Goal: Task Accomplishment & Management: Complete application form

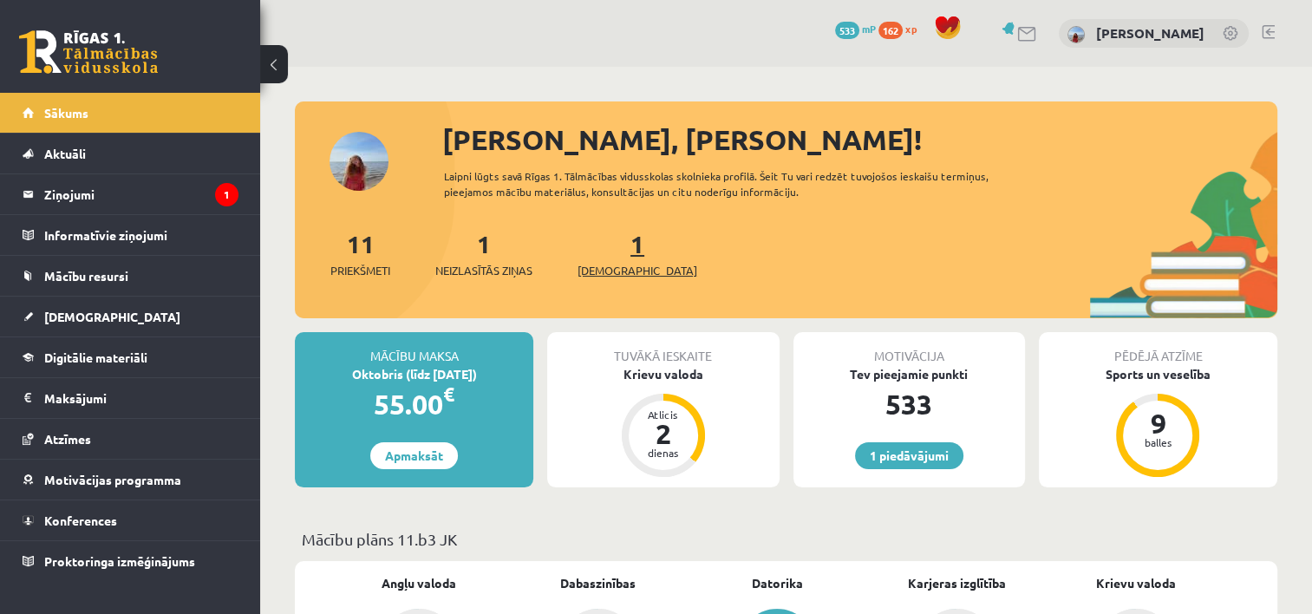
click at [610, 274] on span "[DEMOGRAPHIC_DATA]" at bounding box center [638, 270] width 120 height 17
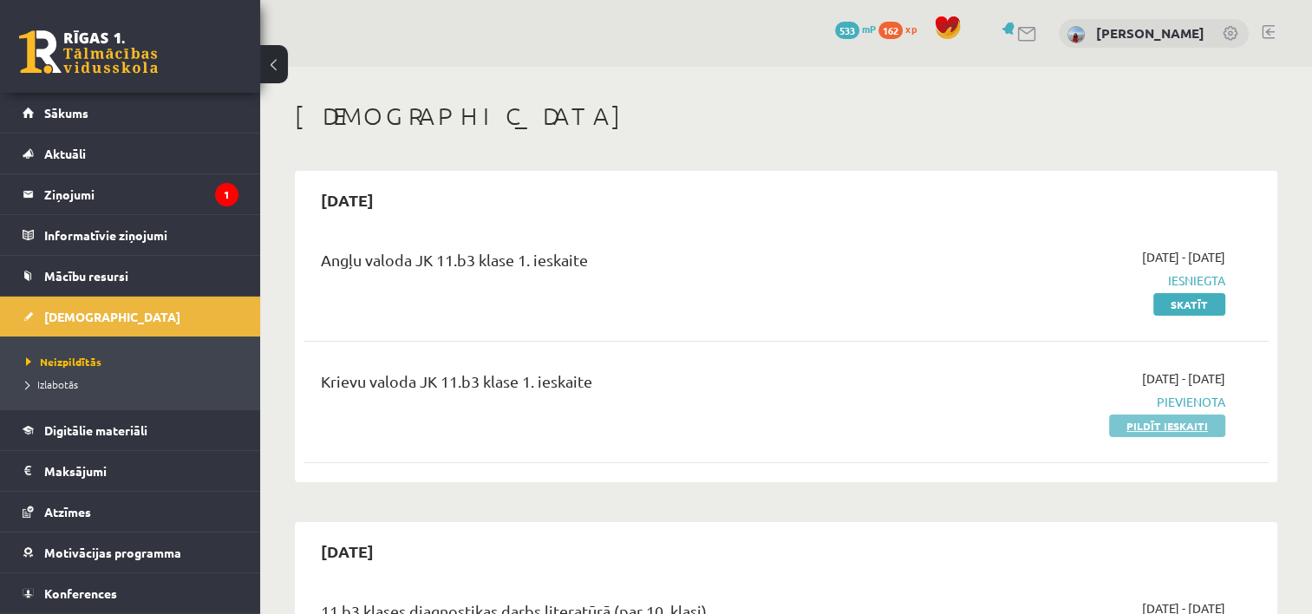
click at [1139, 423] on link "Pildīt ieskaiti" at bounding box center [1167, 426] width 116 height 23
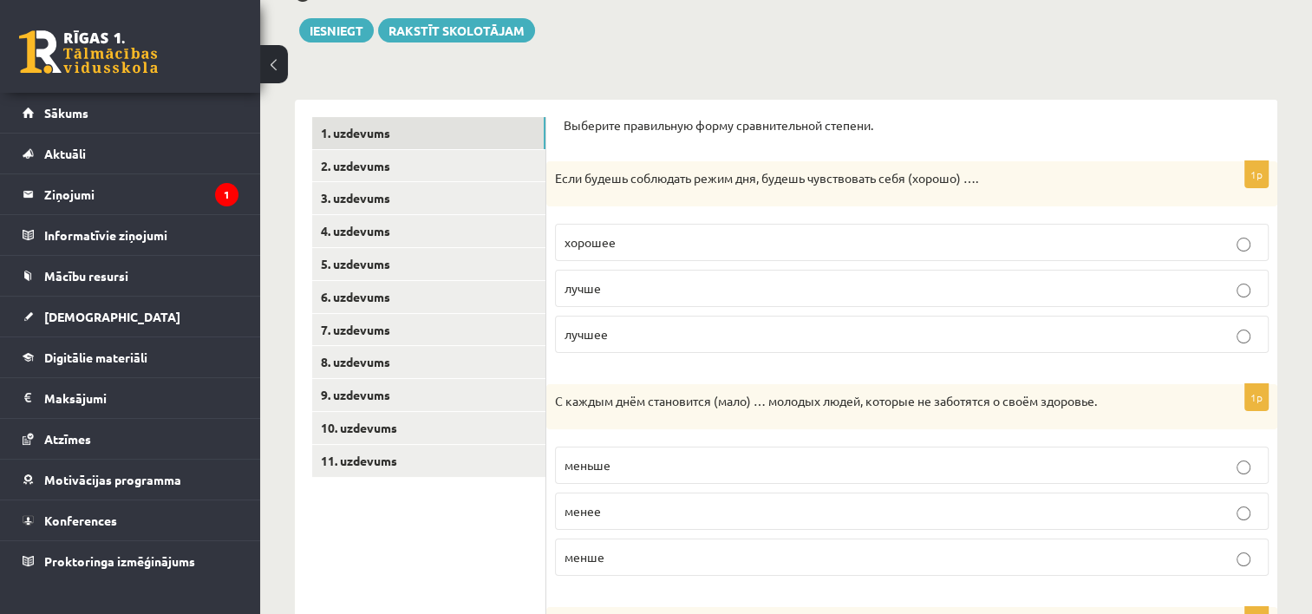
scroll to position [195, 0]
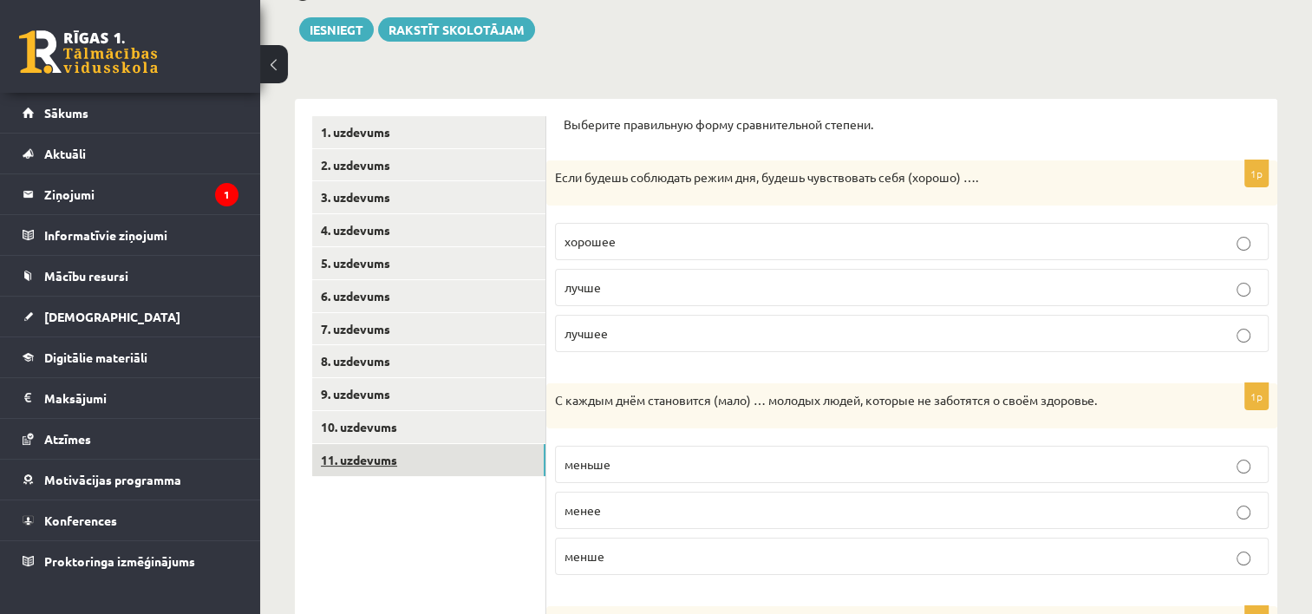
click at [388, 457] on link "11. uzdevums" at bounding box center [428, 460] width 233 height 32
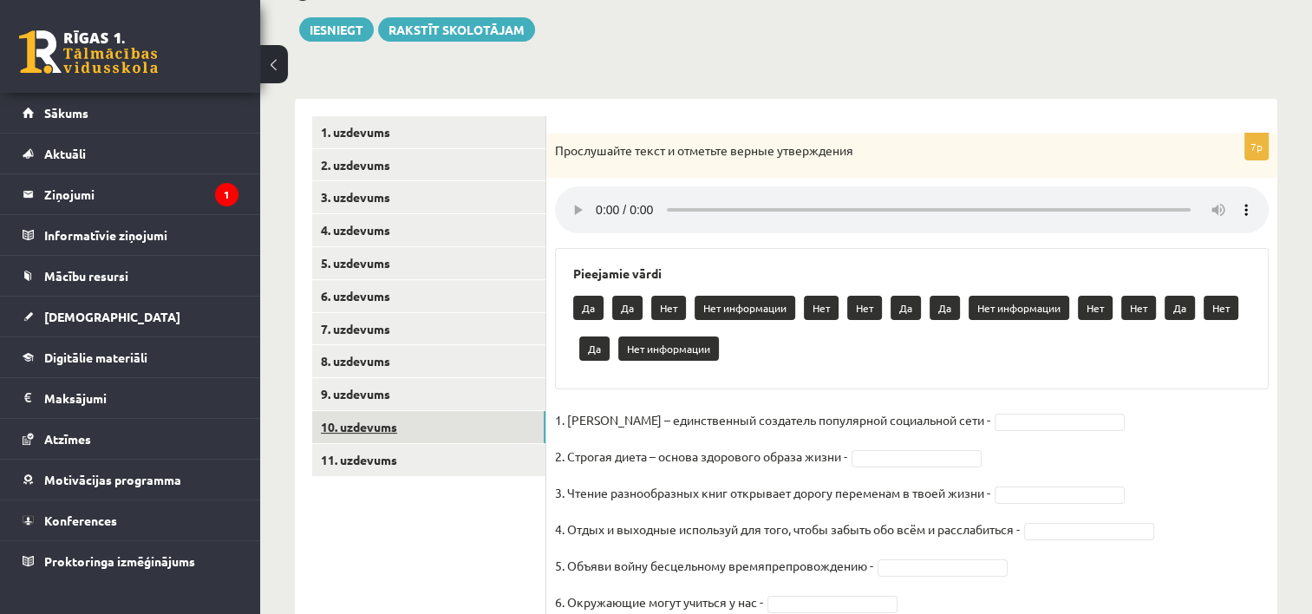
click at [385, 427] on link "10. uzdevums" at bounding box center [428, 427] width 233 height 32
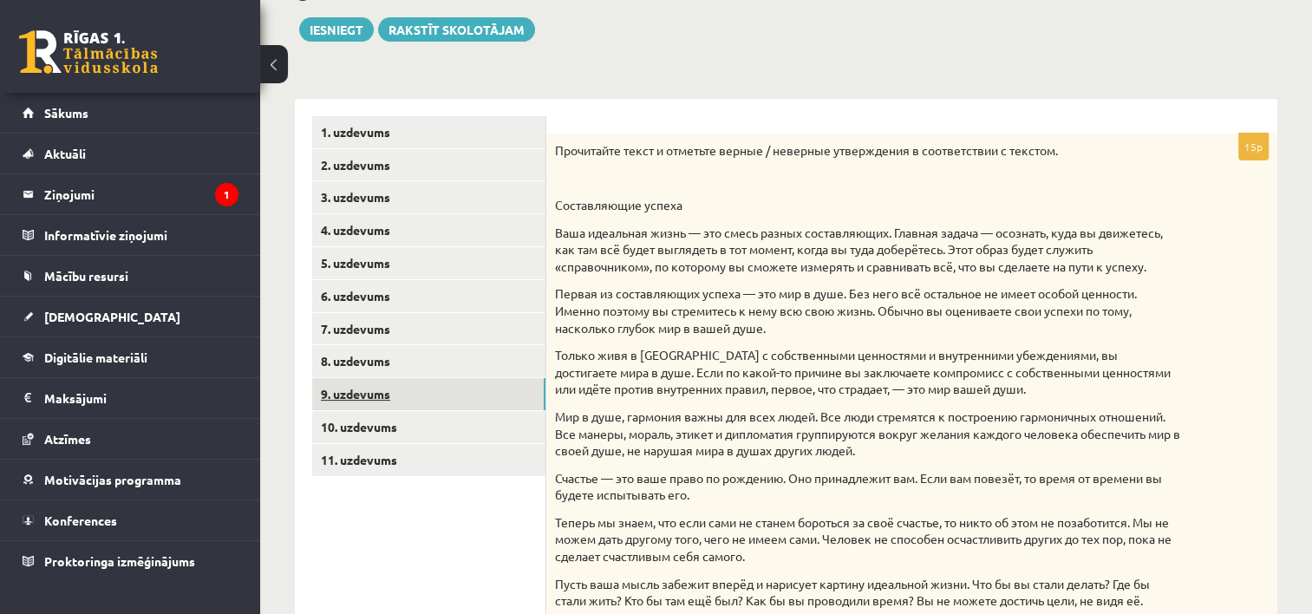
click at [374, 388] on link "9. uzdevums" at bounding box center [428, 394] width 233 height 32
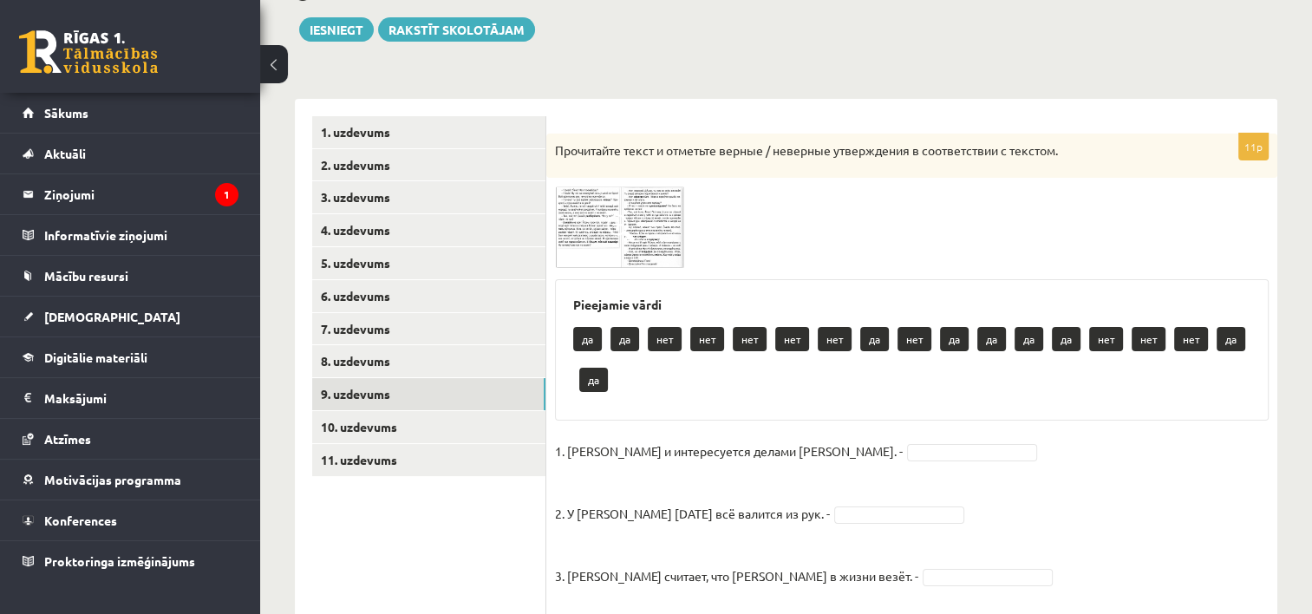
click at [562, 254] on img at bounding box center [620, 227] width 130 height 82
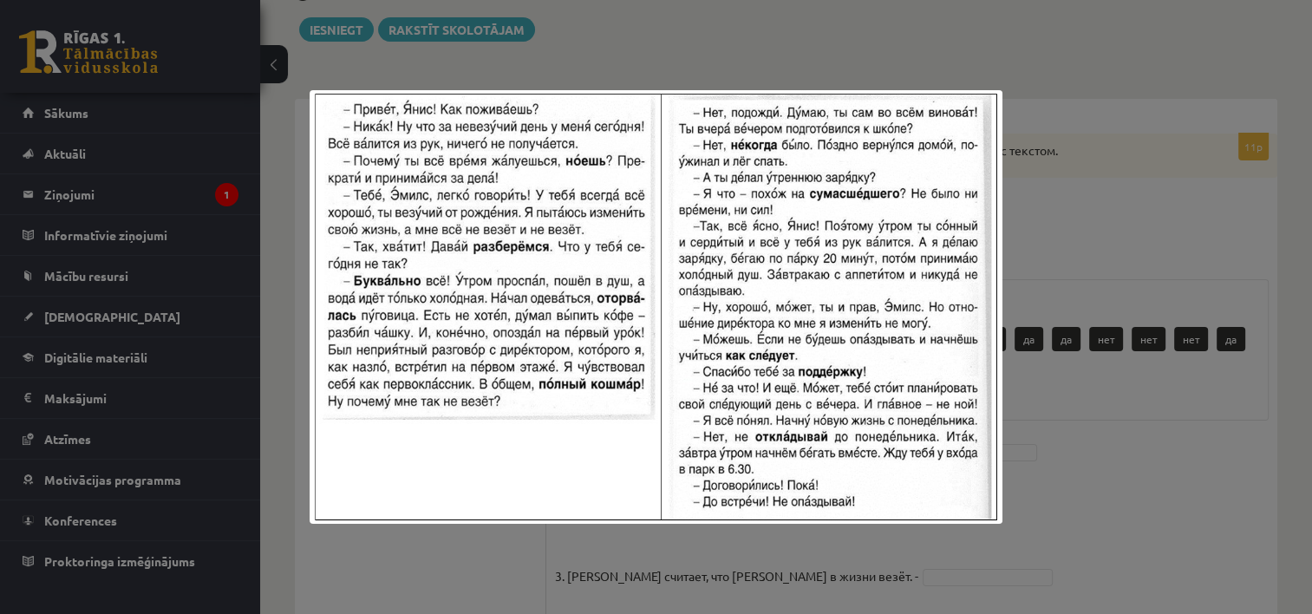
click at [1098, 382] on div at bounding box center [656, 307] width 1312 height 614
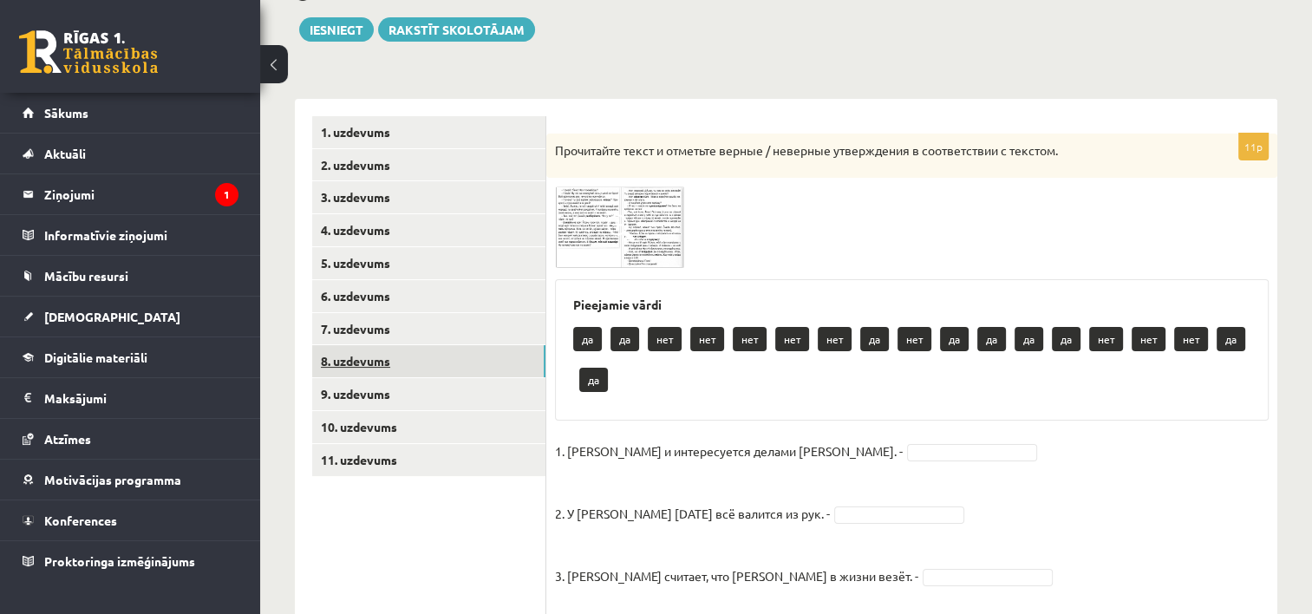
click at [354, 359] on link "8. uzdevums" at bounding box center [428, 361] width 233 height 32
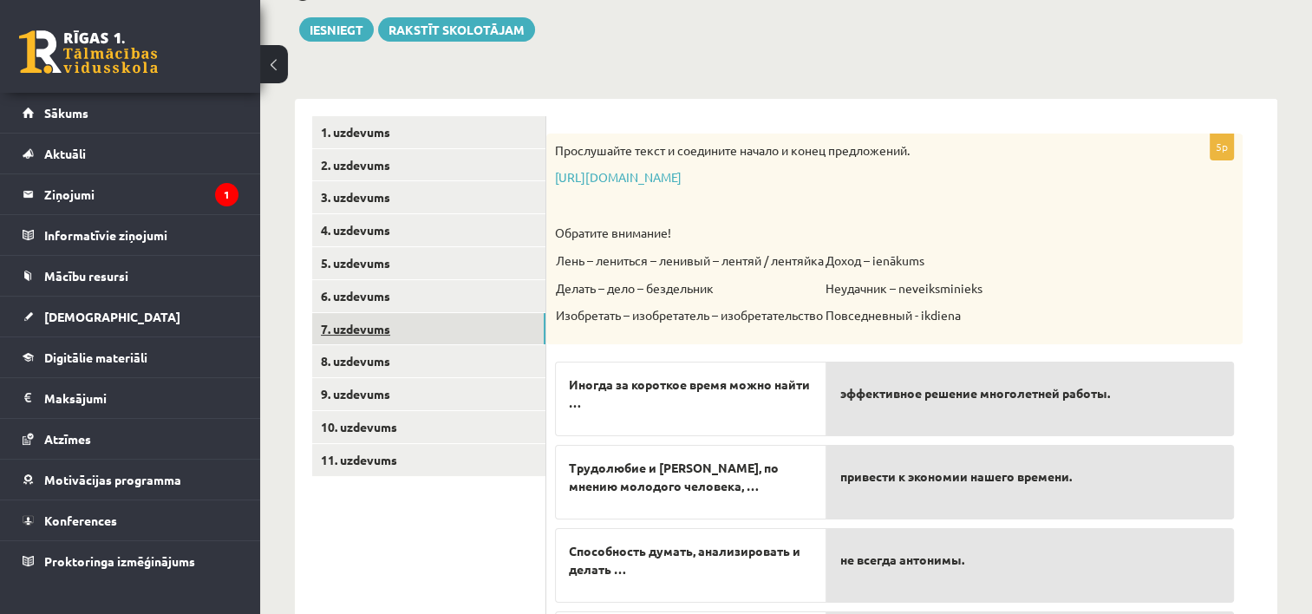
click at [359, 317] on link "7. uzdevums" at bounding box center [428, 329] width 233 height 32
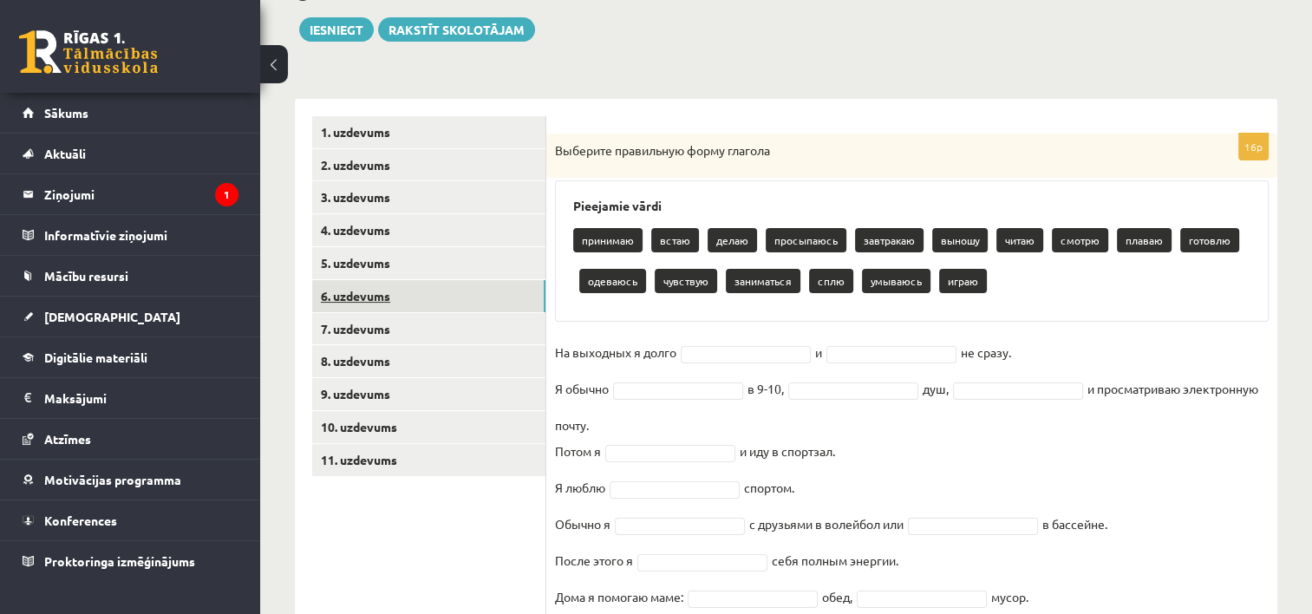
click at [359, 309] on link "6. uzdevums" at bounding box center [428, 296] width 233 height 32
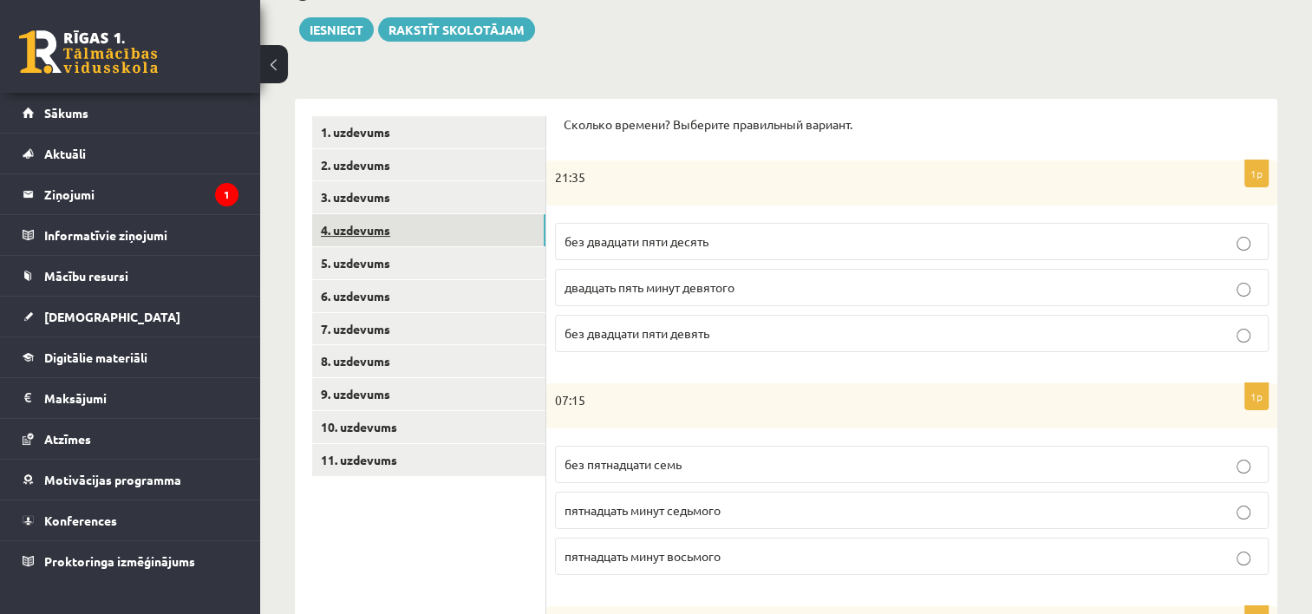
click at [360, 232] on link "4. uzdevums" at bounding box center [428, 230] width 233 height 32
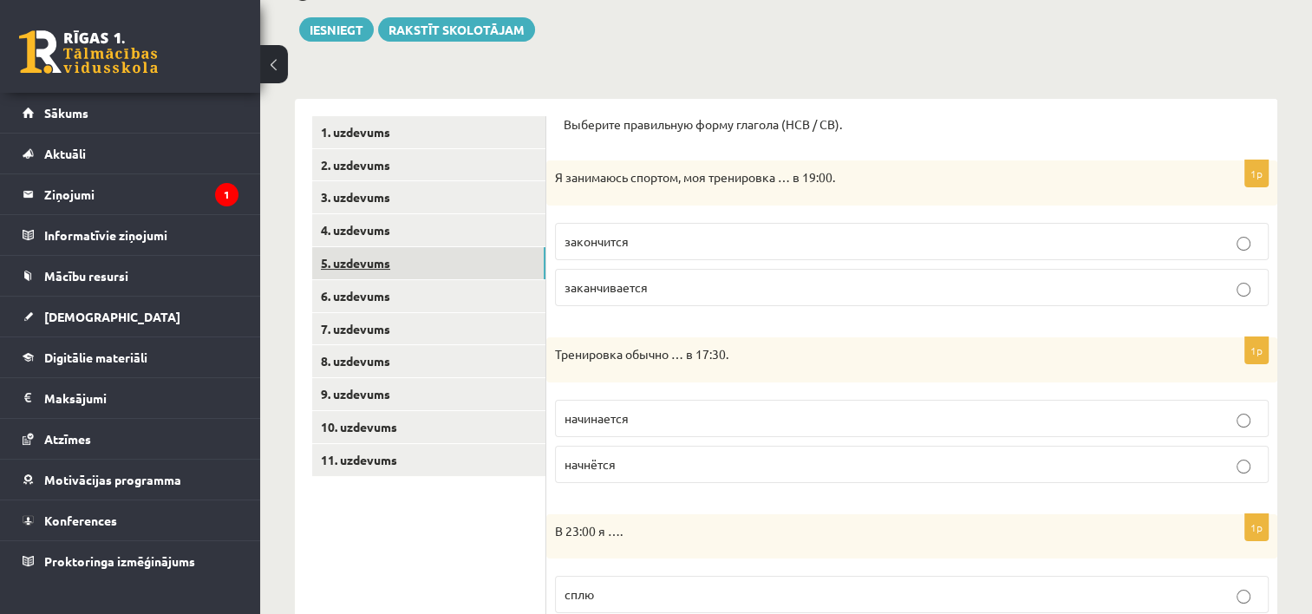
click at [364, 260] on link "5. uzdevums" at bounding box center [428, 263] width 233 height 32
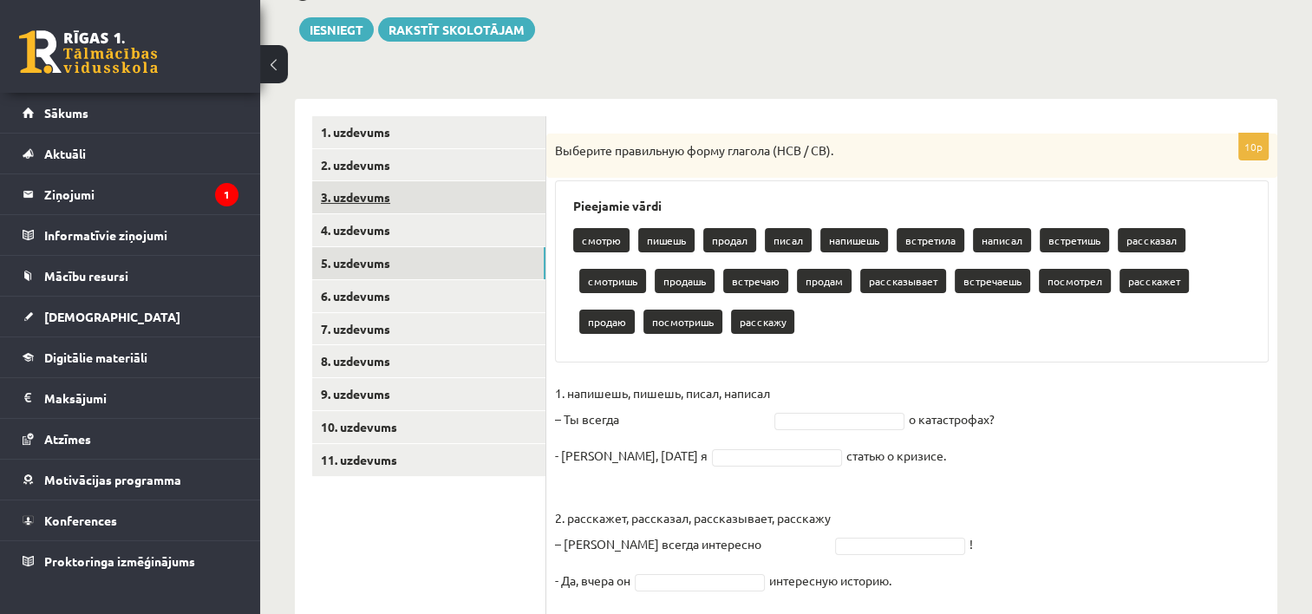
click at [374, 203] on link "3. uzdevums" at bounding box center [428, 197] width 233 height 32
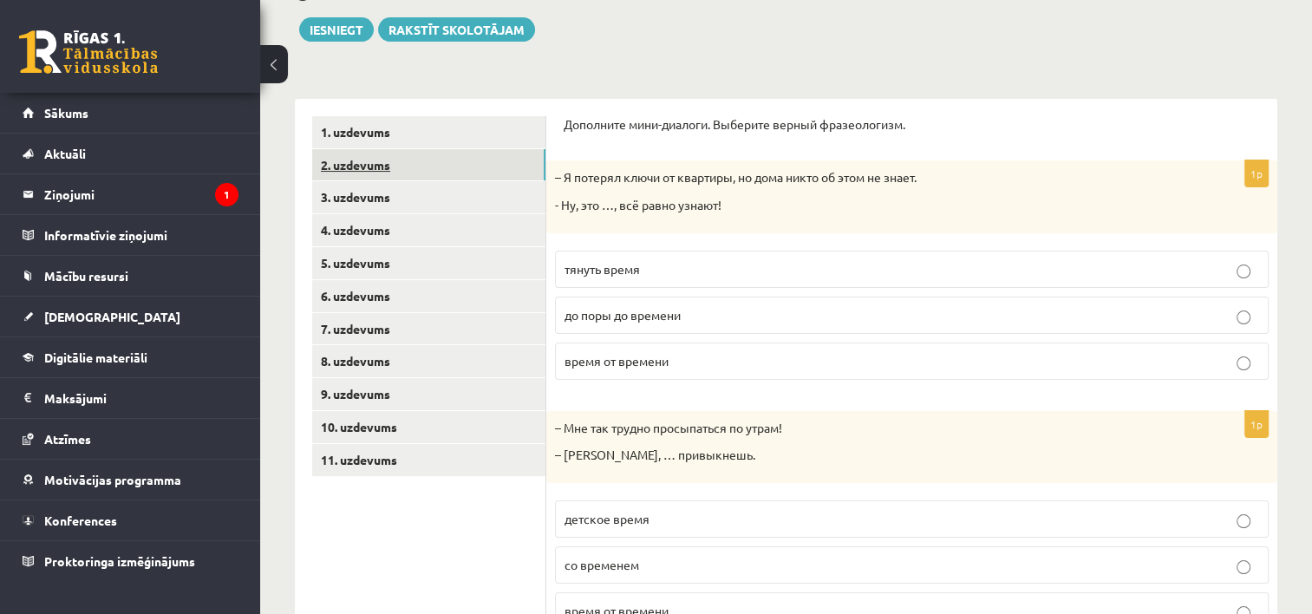
click at [377, 153] on link "2. uzdevums" at bounding box center [428, 165] width 233 height 32
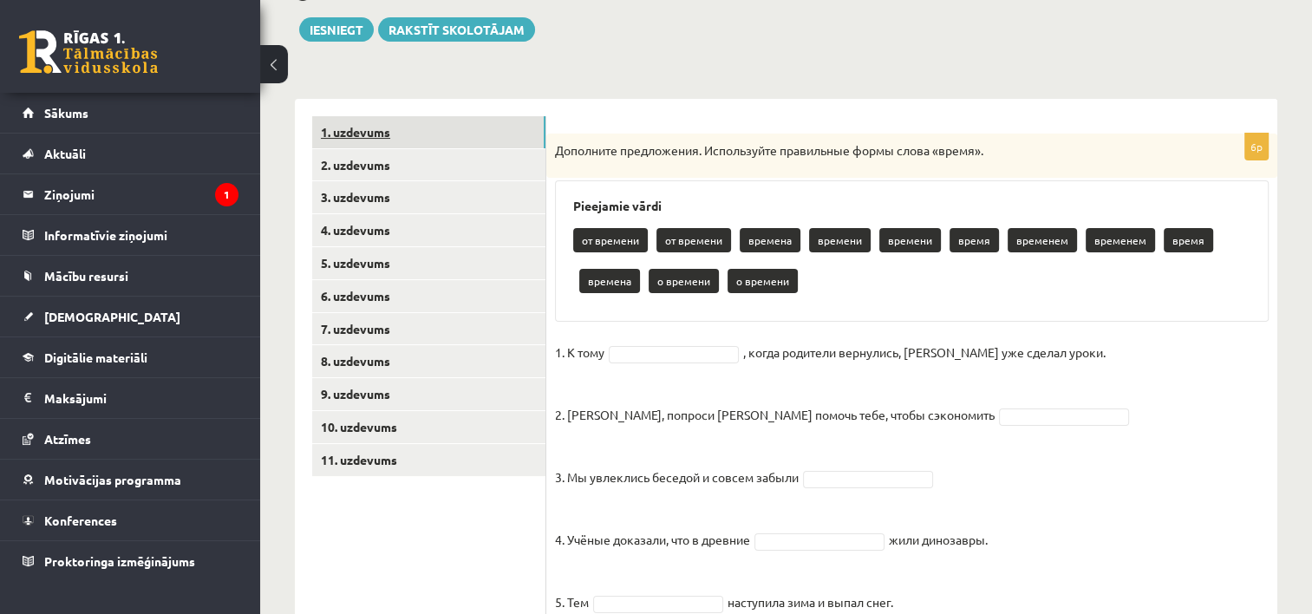
click at [377, 139] on link "1. uzdevums" at bounding box center [428, 132] width 233 height 32
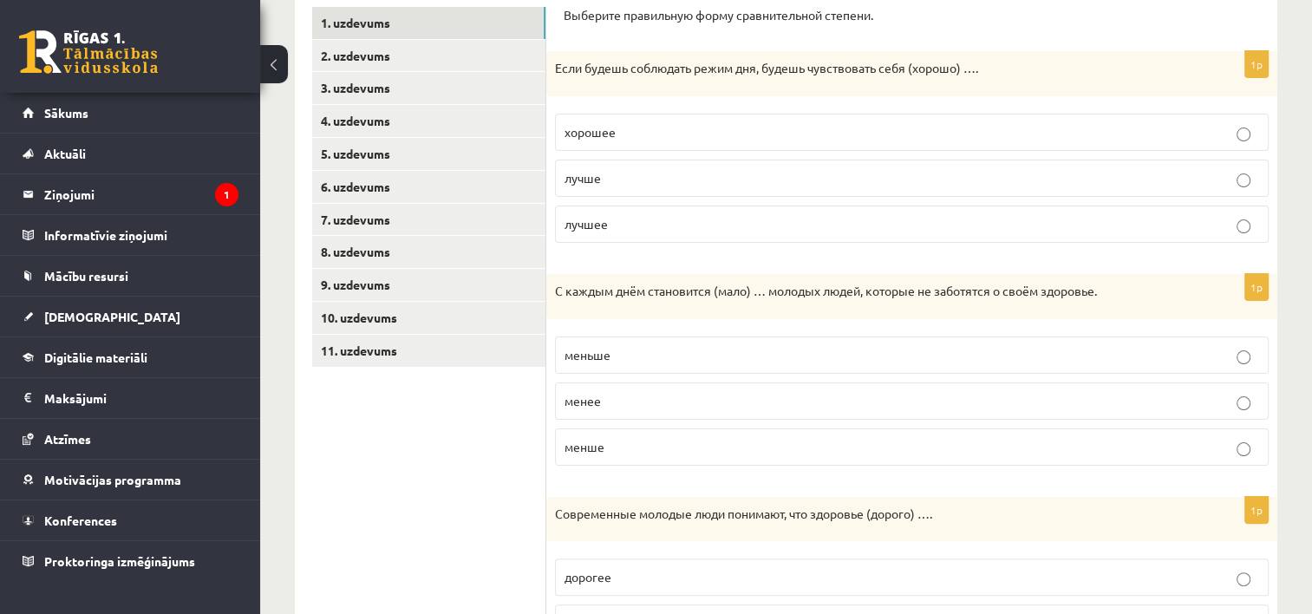
scroll to position [310, 0]
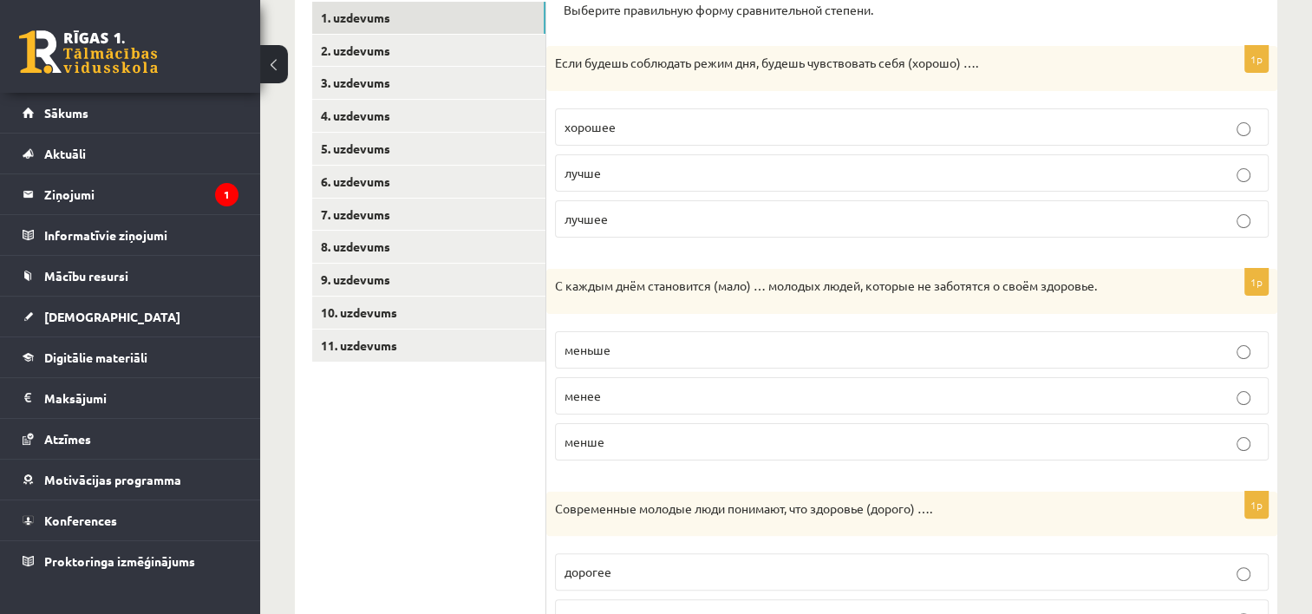
click at [678, 175] on p "лучше" at bounding box center [912, 173] width 695 height 18
click at [635, 351] on p "меньше" at bounding box center [912, 350] width 695 height 18
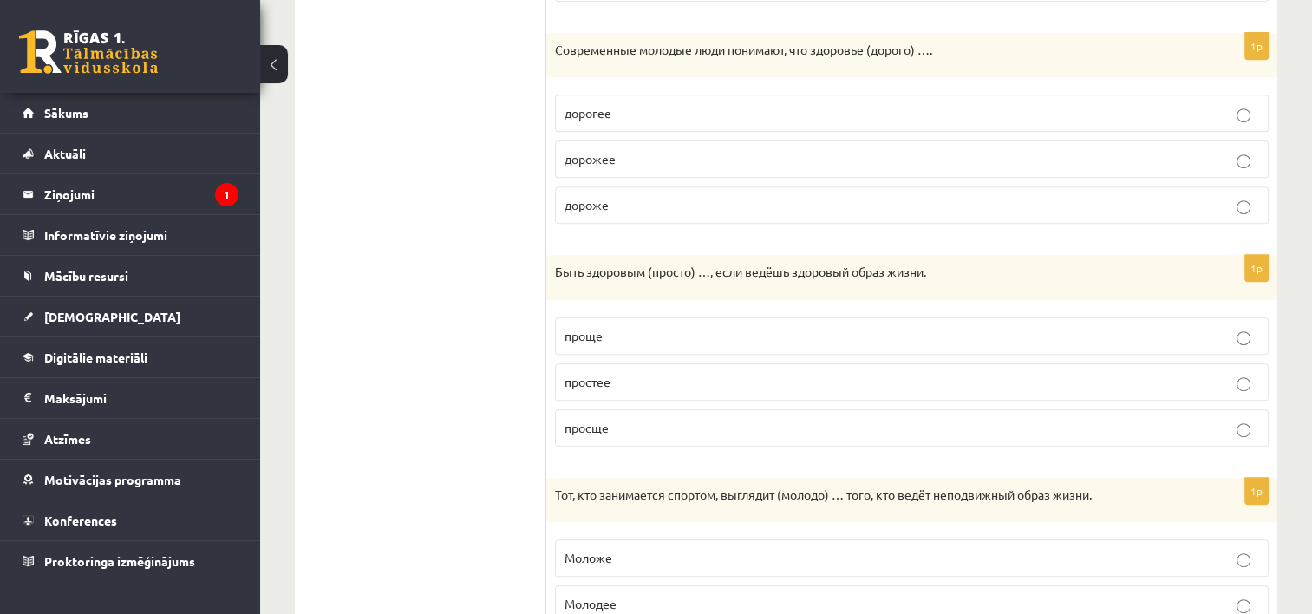
scroll to position [772, 0]
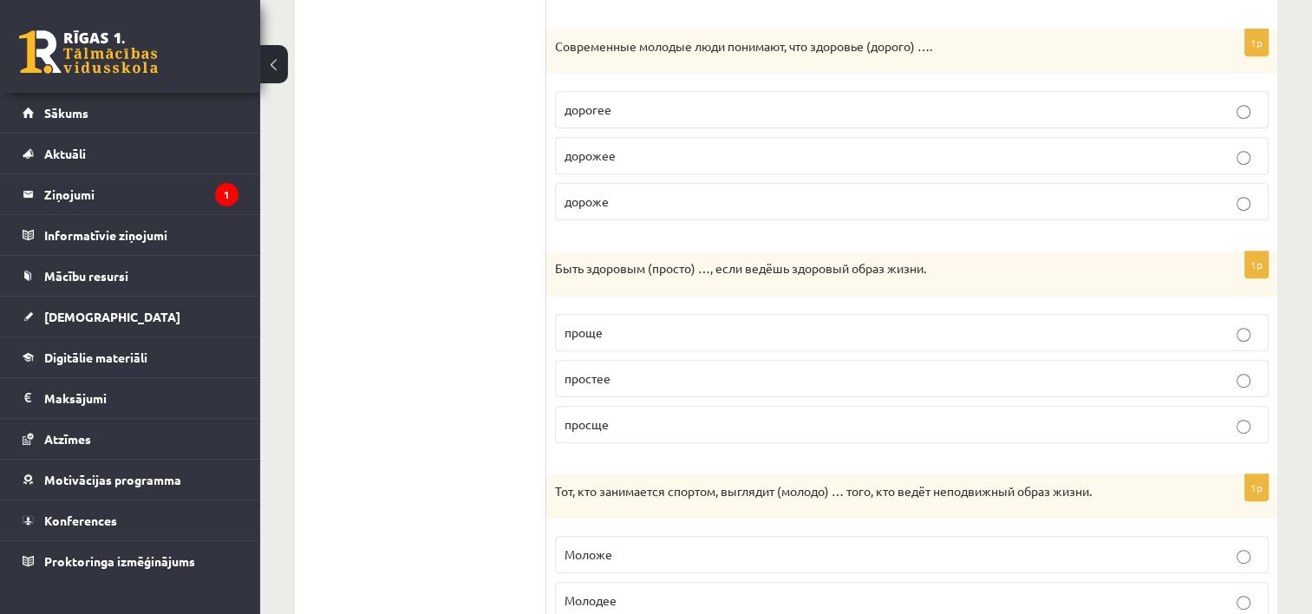
click at [631, 203] on p "дороже" at bounding box center [912, 202] width 695 height 18
click at [625, 330] on p "проще" at bounding box center [912, 332] width 695 height 18
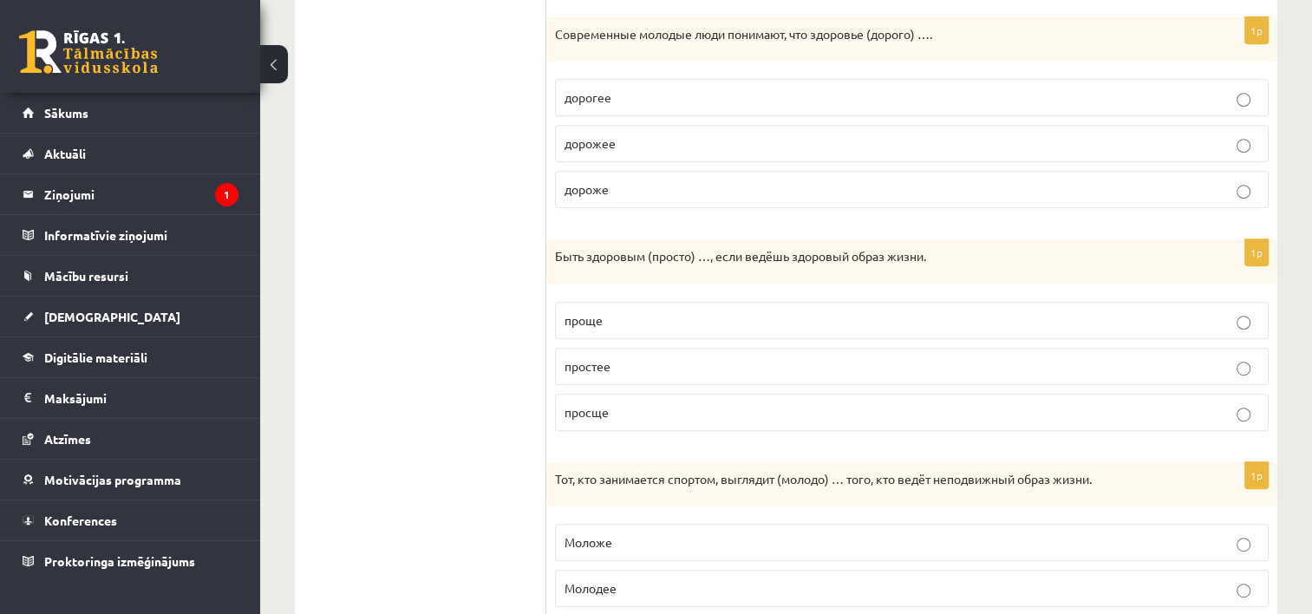
scroll to position [885, 0]
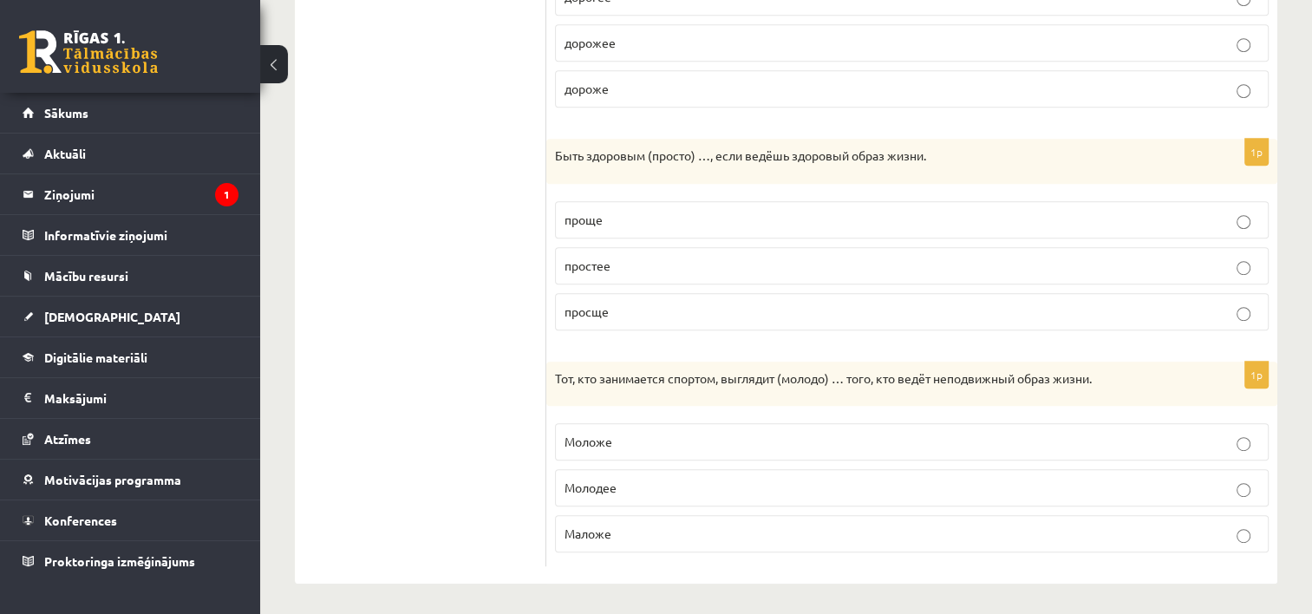
click at [784, 426] on label "Моложе" at bounding box center [912, 441] width 714 height 37
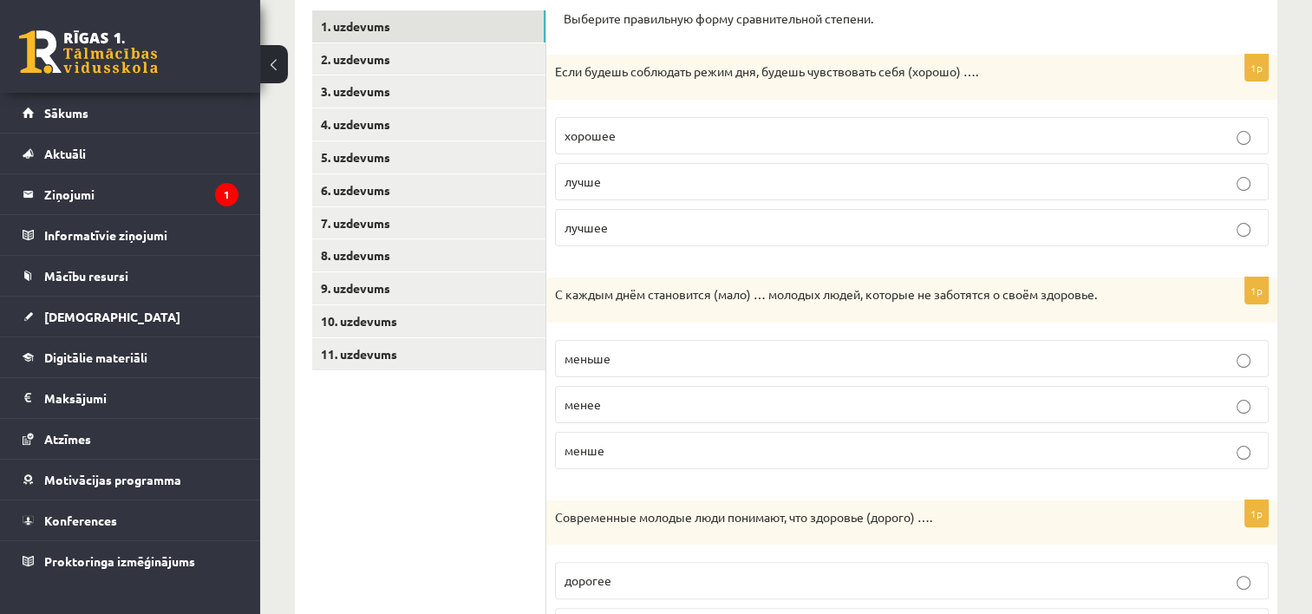
scroll to position [275, 0]
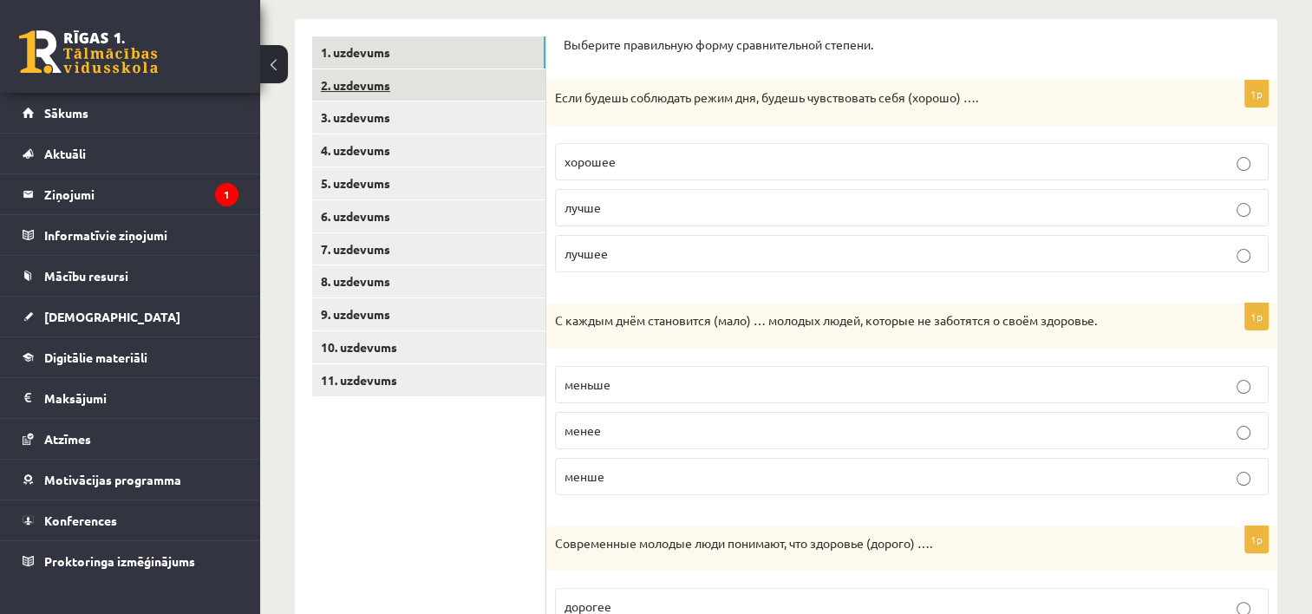
click at [350, 77] on link "2. uzdevums" at bounding box center [428, 85] width 233 height 32
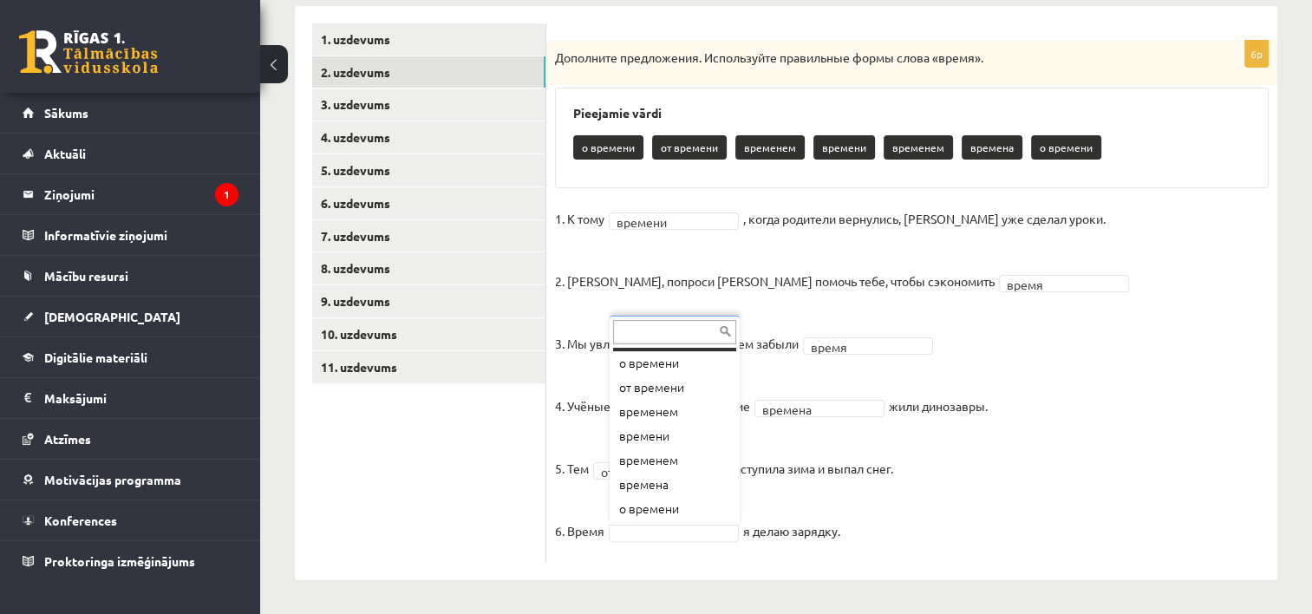
scroll to position [0, 0]
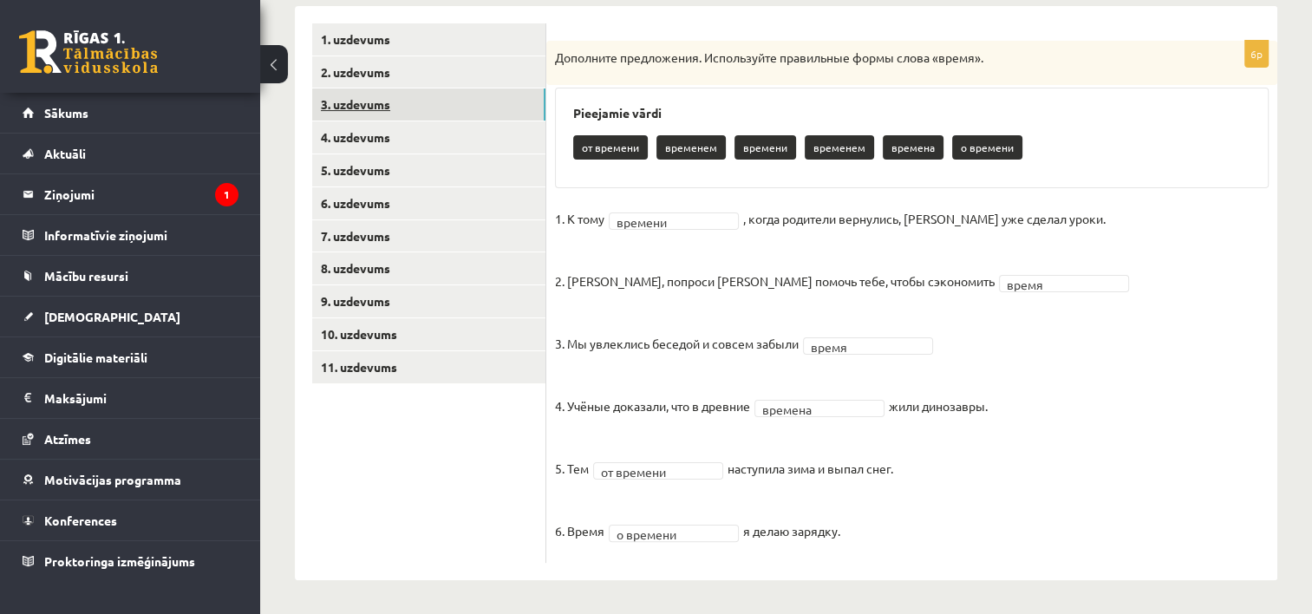
click at [377, 108] on link "3. uzdevums" at bounding box center [428, 104] width 233 height 32
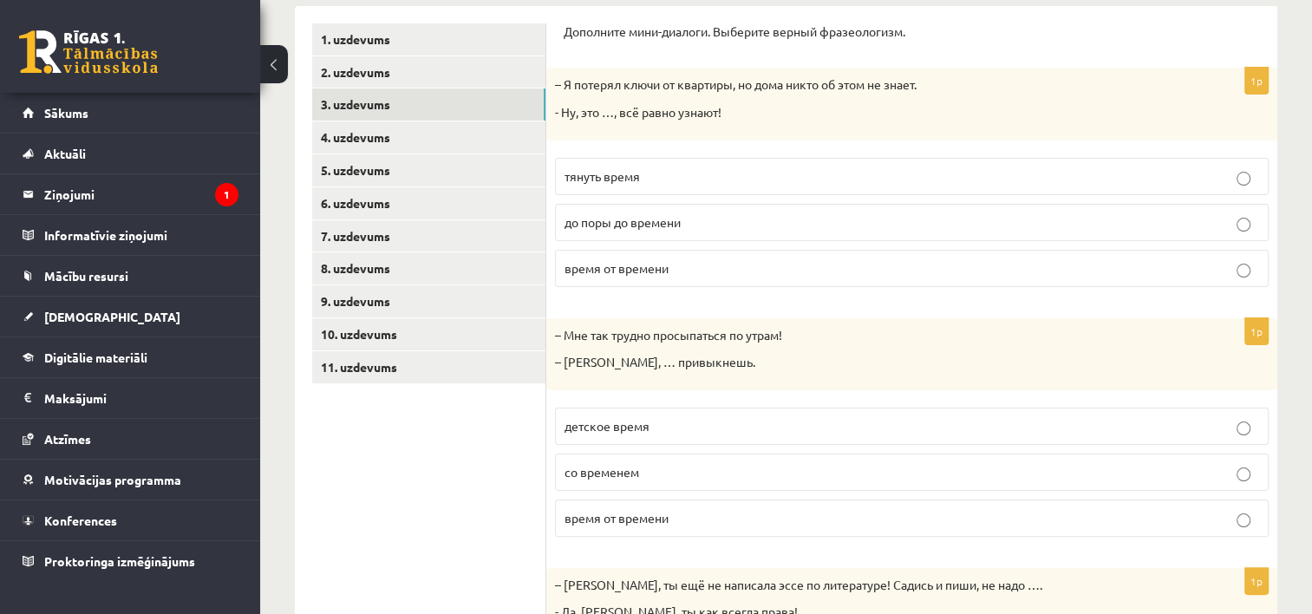
click at [697, 222] on p "до поры до времени" at bounding box center [912, 222] width 695 height 18
click at [687, 455] on label "со временем" at bounding box center [912, 472] width 714 height 37
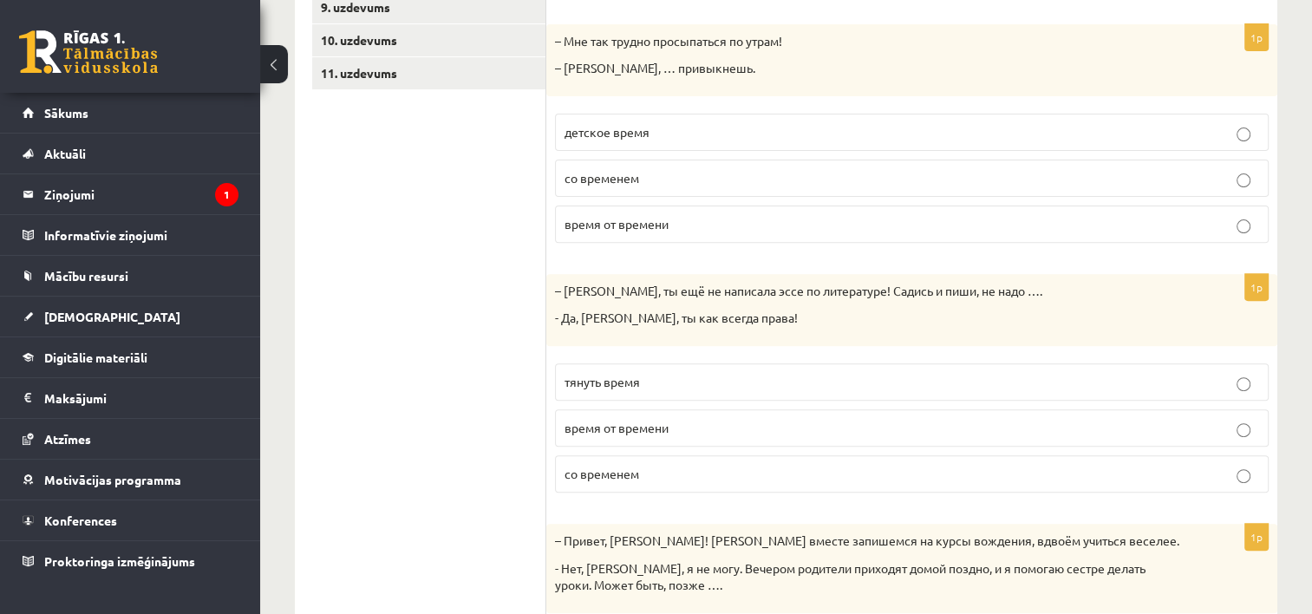
scroll to position [585, 0]
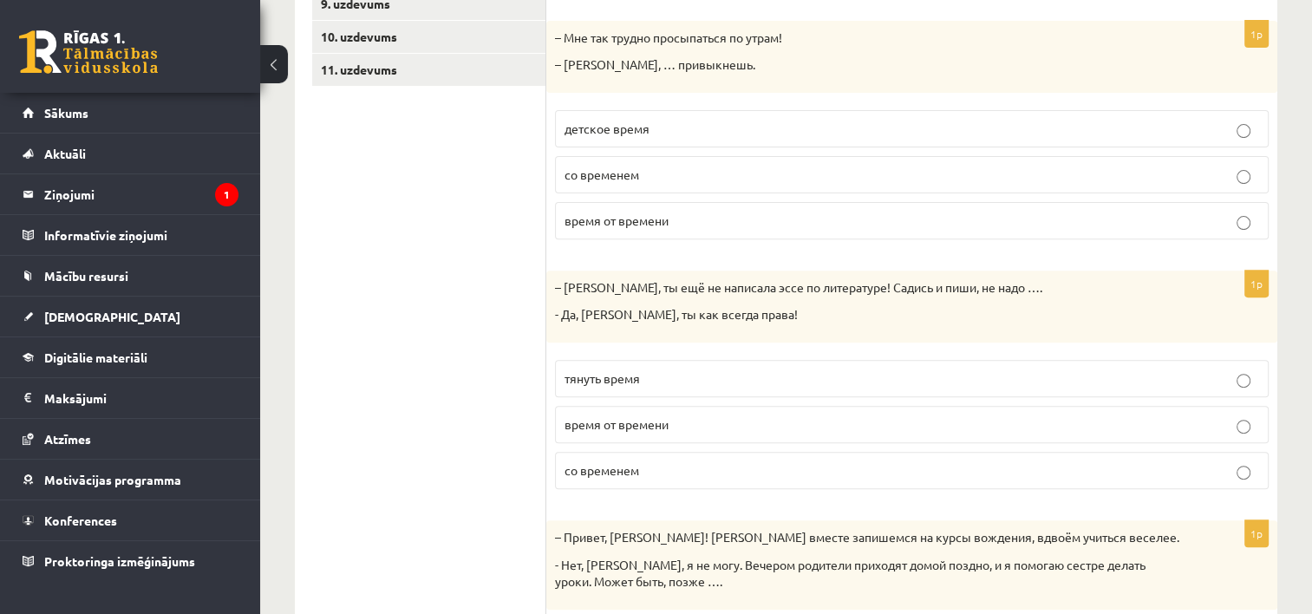
click at [853, 370] on p "тянуть время" at bounding box center [912, 378] width 695 height 18
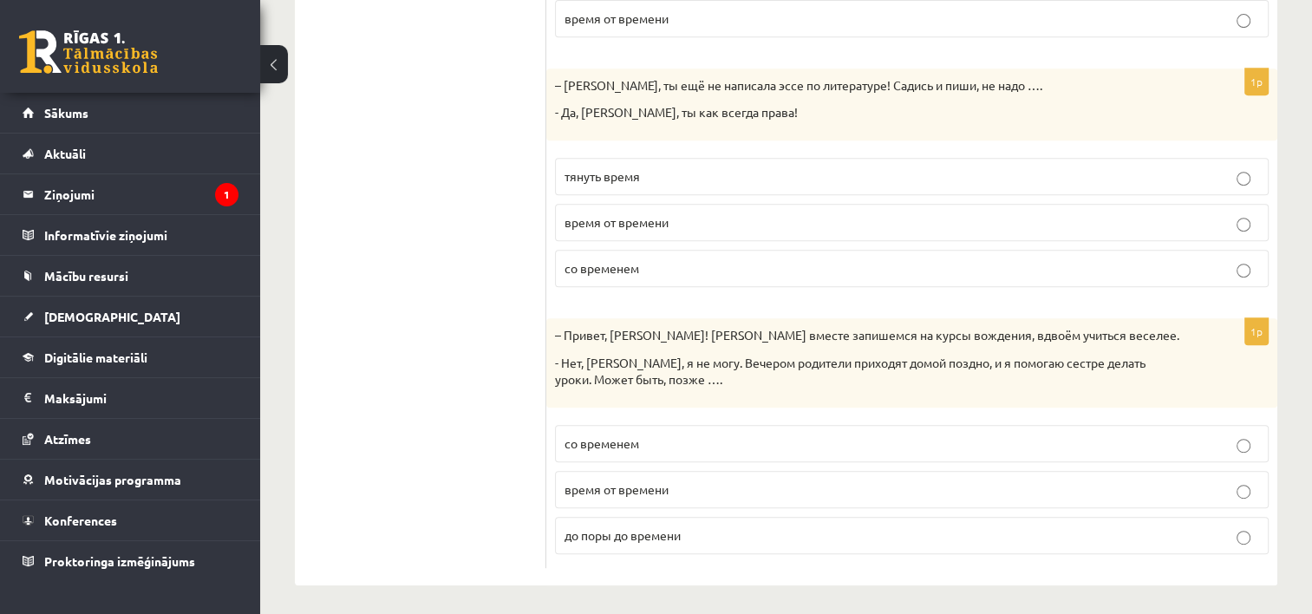
scroll to position [789, 0]
click at [676, 433] on p "со временем" at bounding box center [912, 442] width 695 height 18
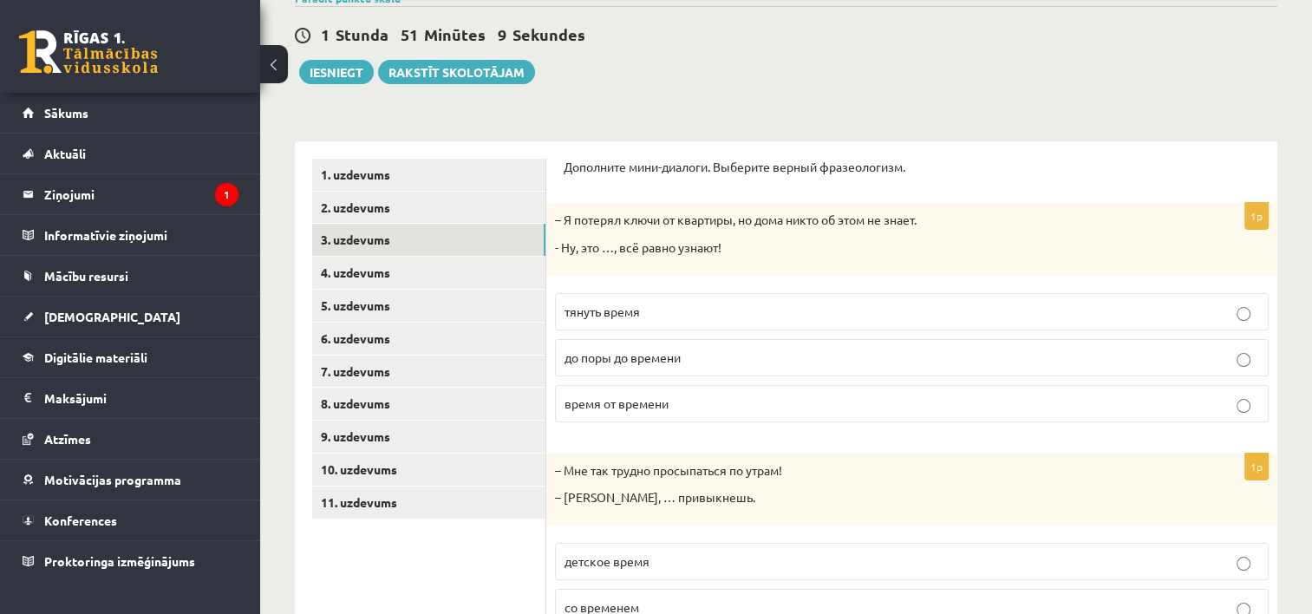
scroll to position [112, 0]
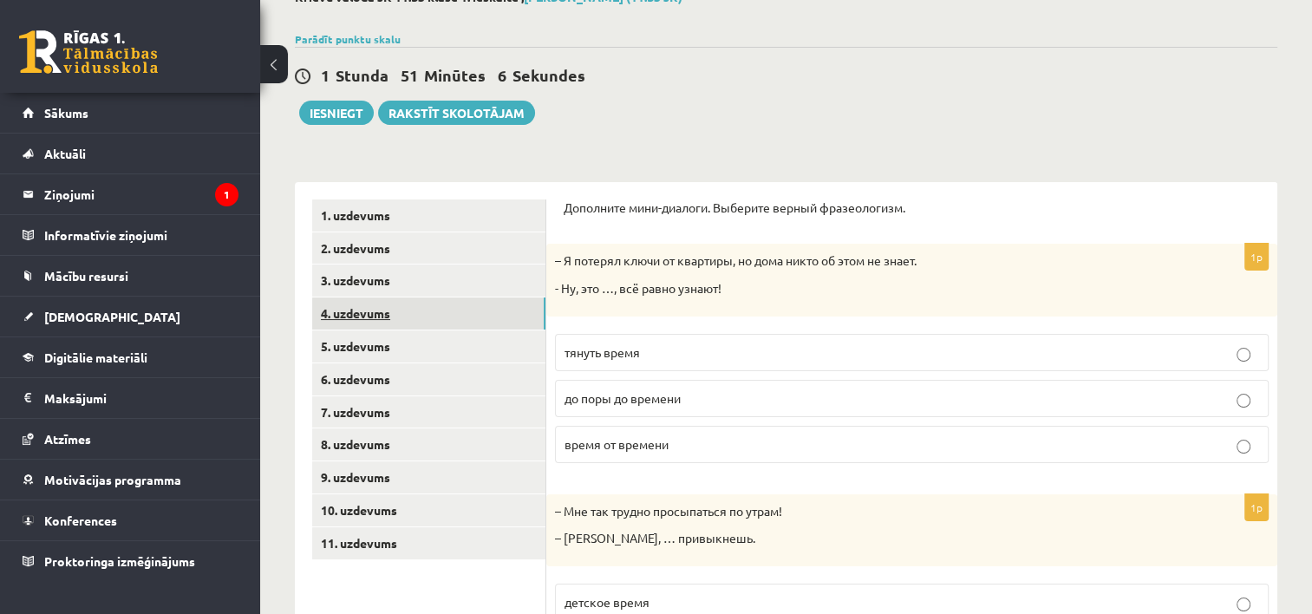
click at [386, 312] on link "4. uzdevums" at bounding box center [428, 313] width 233 height 32
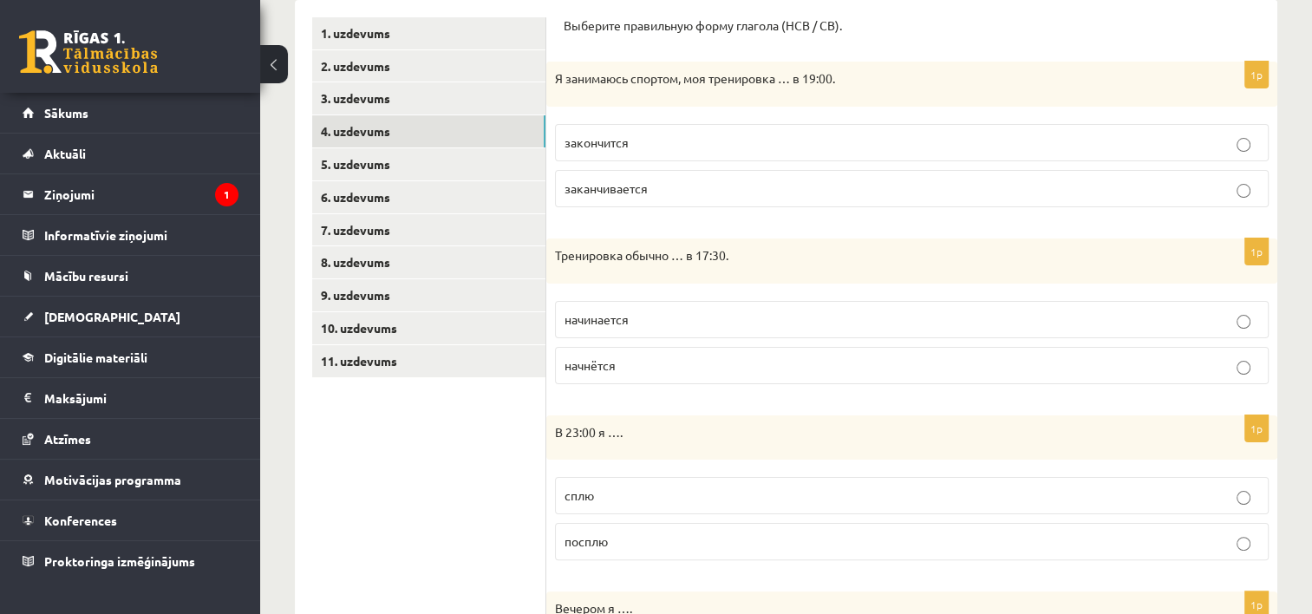
scroll to position [297, 0]
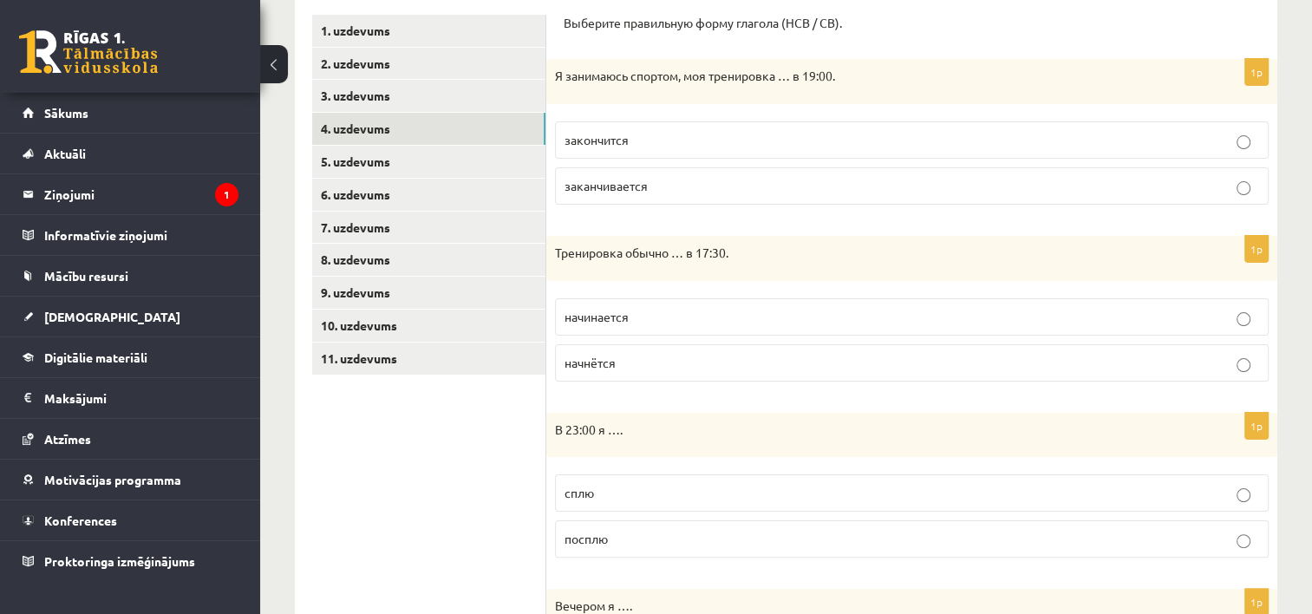
click at [836, 194] on p "заканчивается" at bounding box center [912, 186] width 695 height 18
click at [817, 310] on p "начинается" at bounding box center [912, 317] width 695 height 18
click at [800, 478] on label "сплю" at bounding box center [912, 492] width 714 height 37
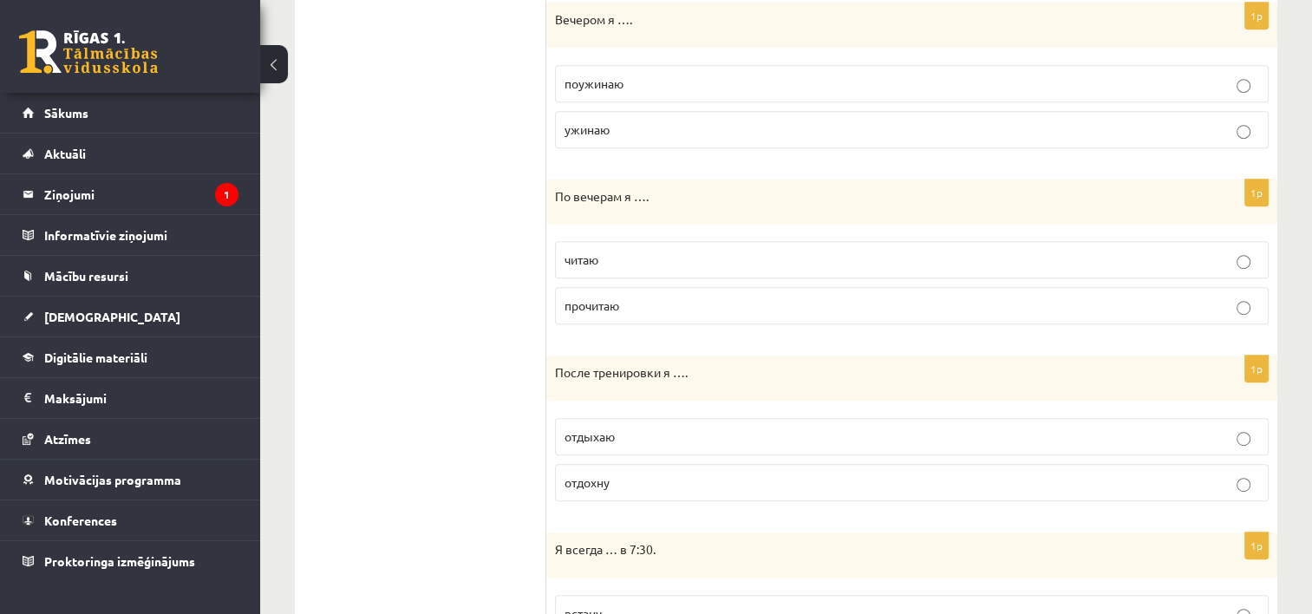
scroll to position [889, 0]
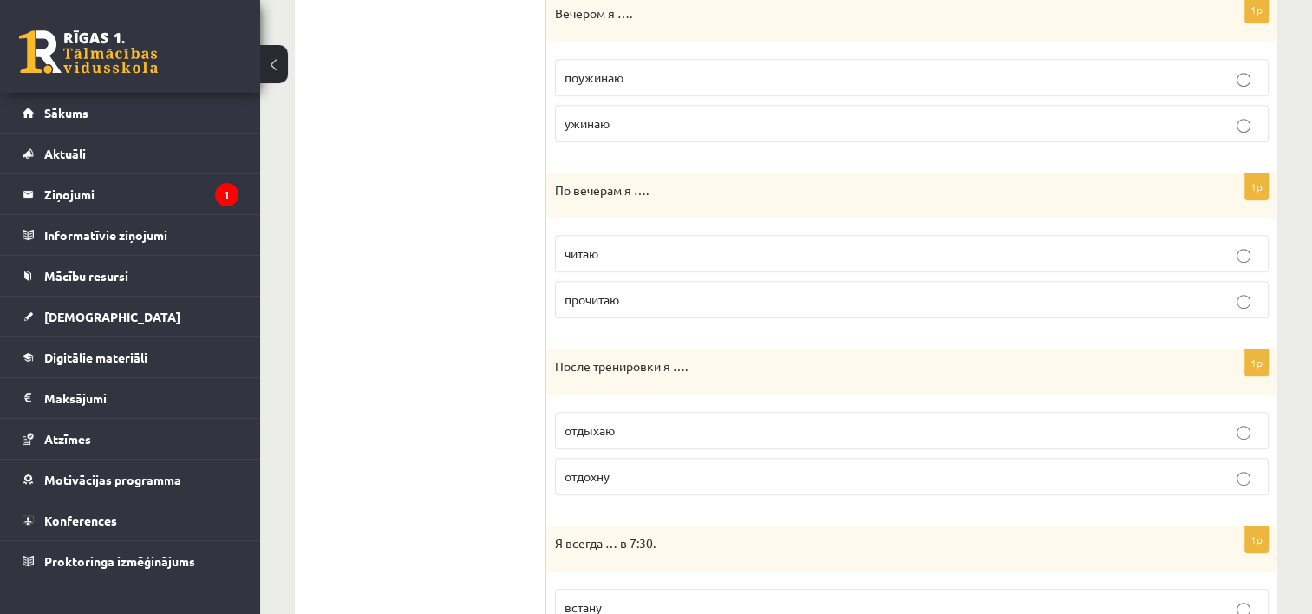
click at [902, 126] on p "ужинаю" at bounding box center [912, 123] width 695 height 18
click at [798, 267] on label "читаю" at bounding box center [912, 253] width 714 height 37
click at [781, 427] on p "отдыхаю" at bounding box center [912, 430] width 695 height 18
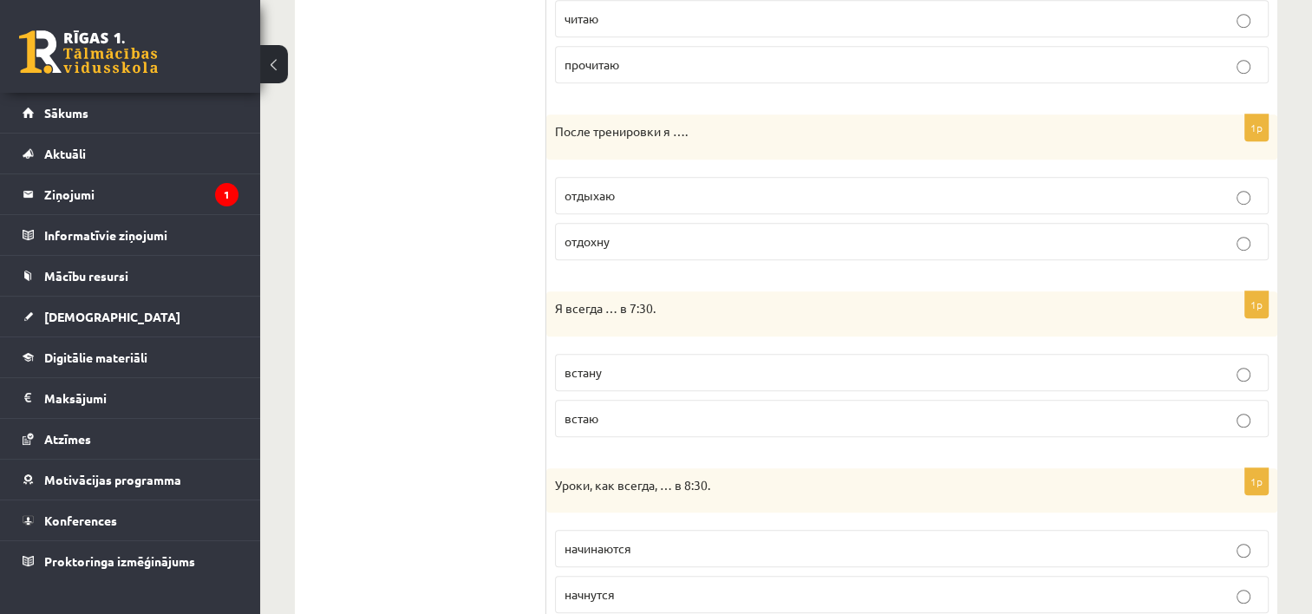
scroll to position [1183, 0]
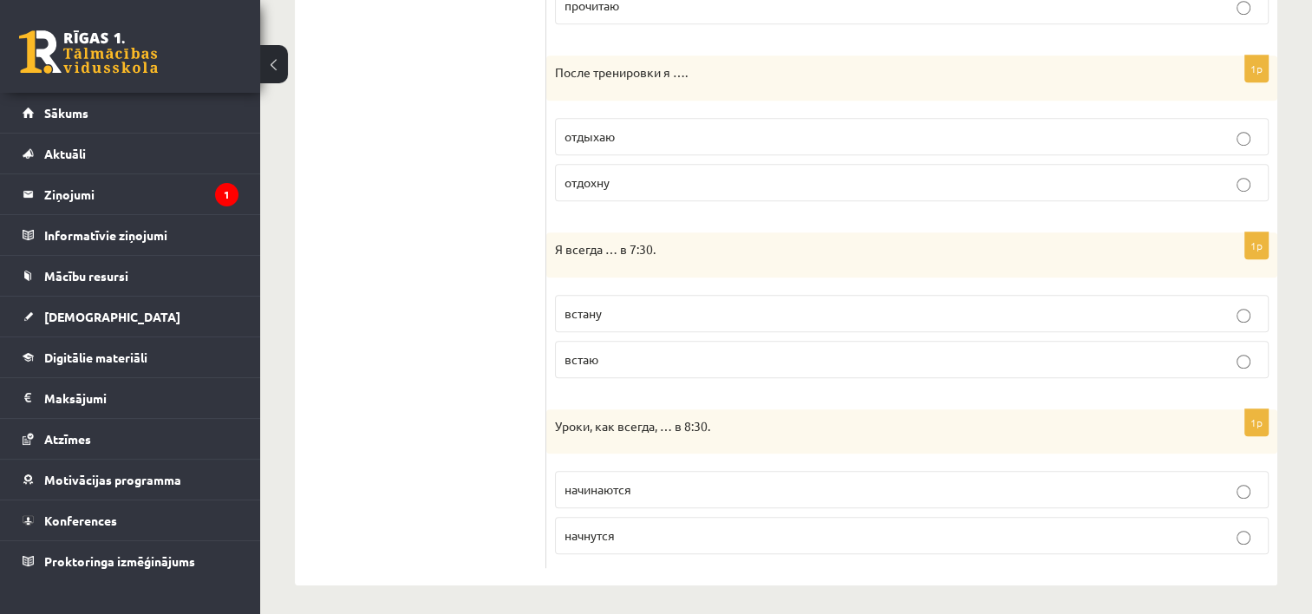
click at [943, 350] on p "встаю" at bounding box center [912, 359] width 695 height 18
click at [937, 491] on p "начинаются" at bounding box center [912, 489] width 695 height 18
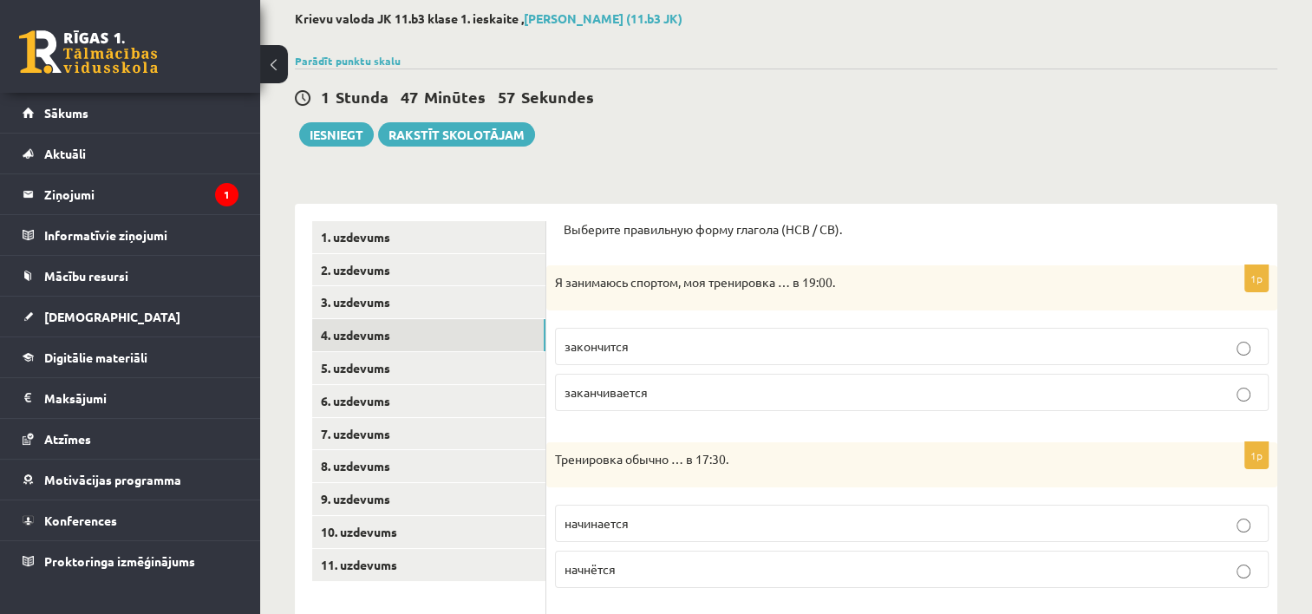
scroll to position [71, 0]
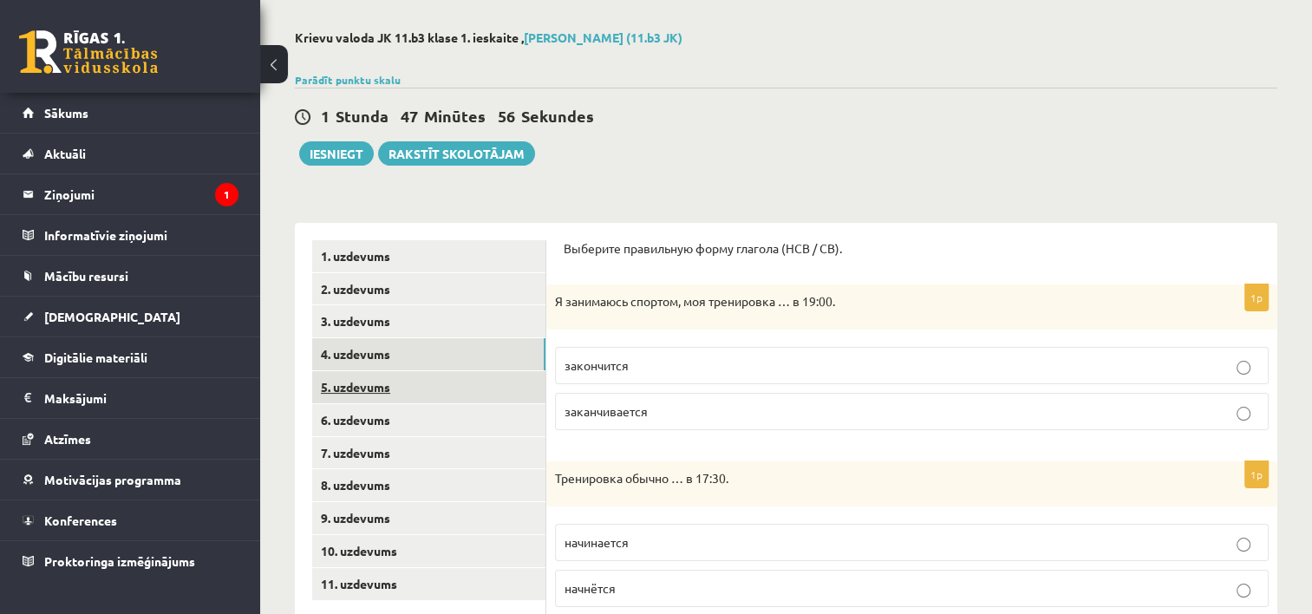
click at [390, 375] on link "5. uzdevums" at bounding box center [428, 387] width 233 height 32
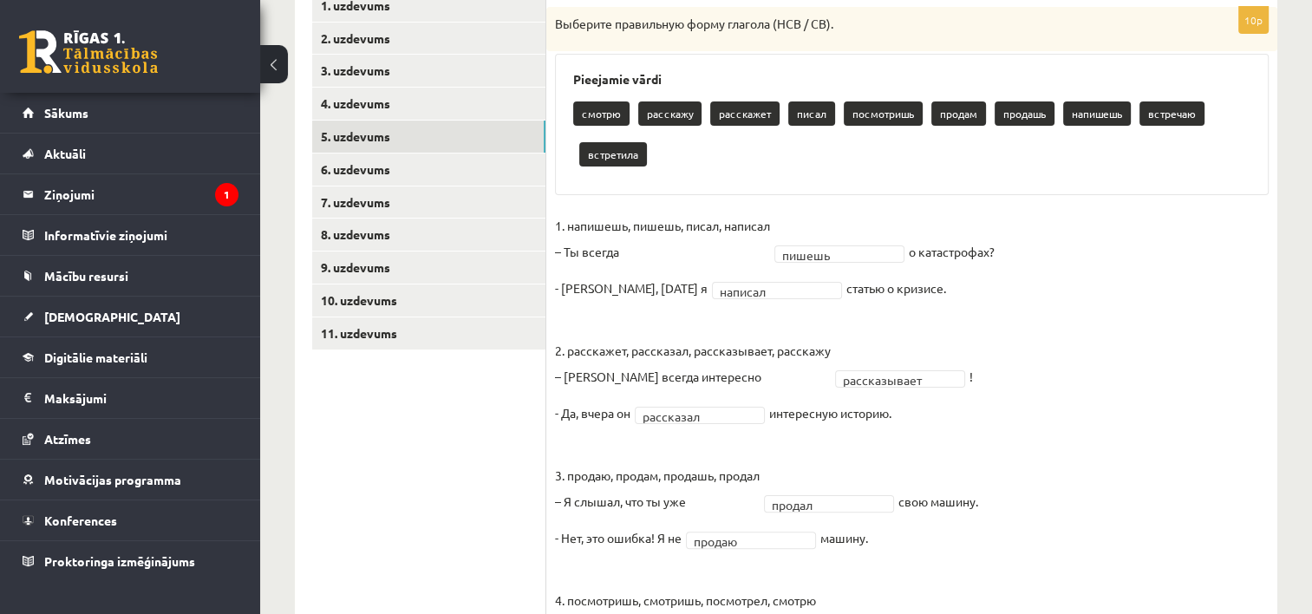
scroll to position [298, 0]
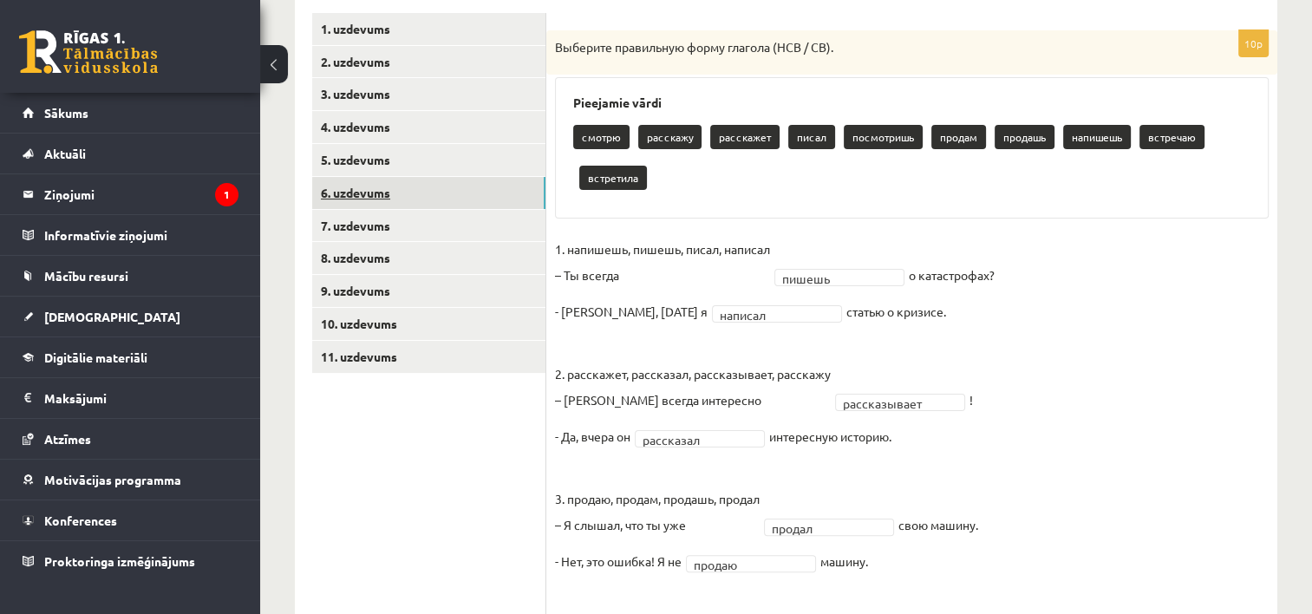
click at [388, 193] on link "6. uzdevums" at bounding box center [428, 193] width 233 height 32
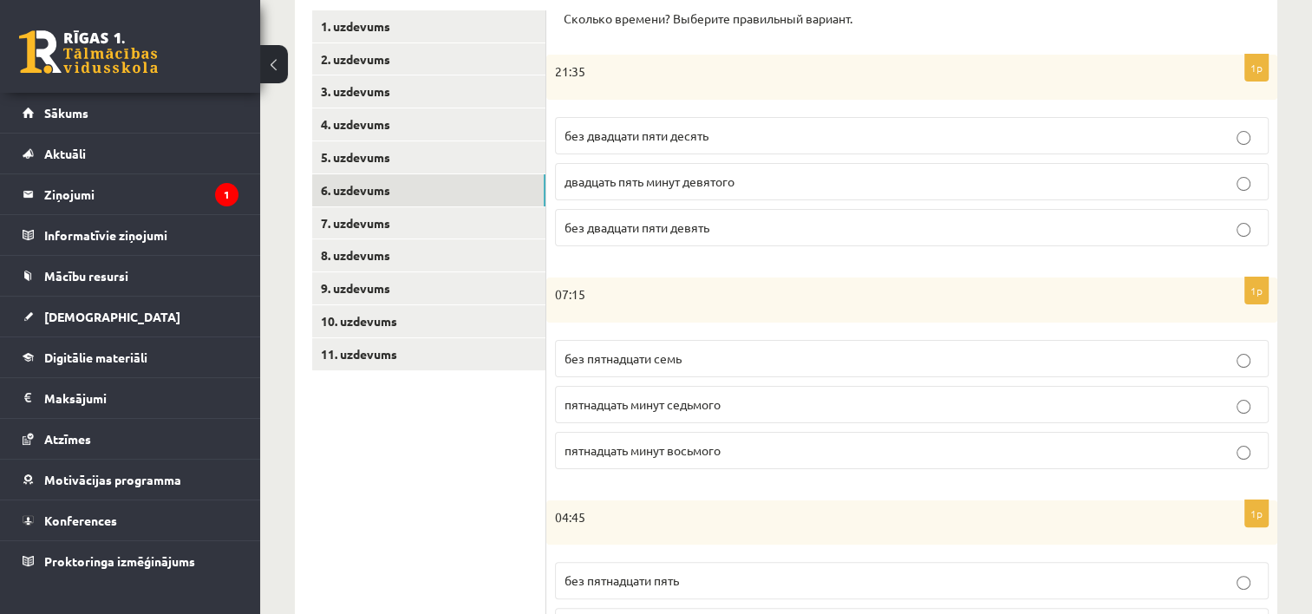
scroll to position [302, 0]
click at [688, 134] on span "без двадцати пяти десять" at bounding box center [637, 135] width 144 height 16
click at [680, 453] on p "пятнадцать минут восьмого" at bounding box center [912, 450] width 695 height 18
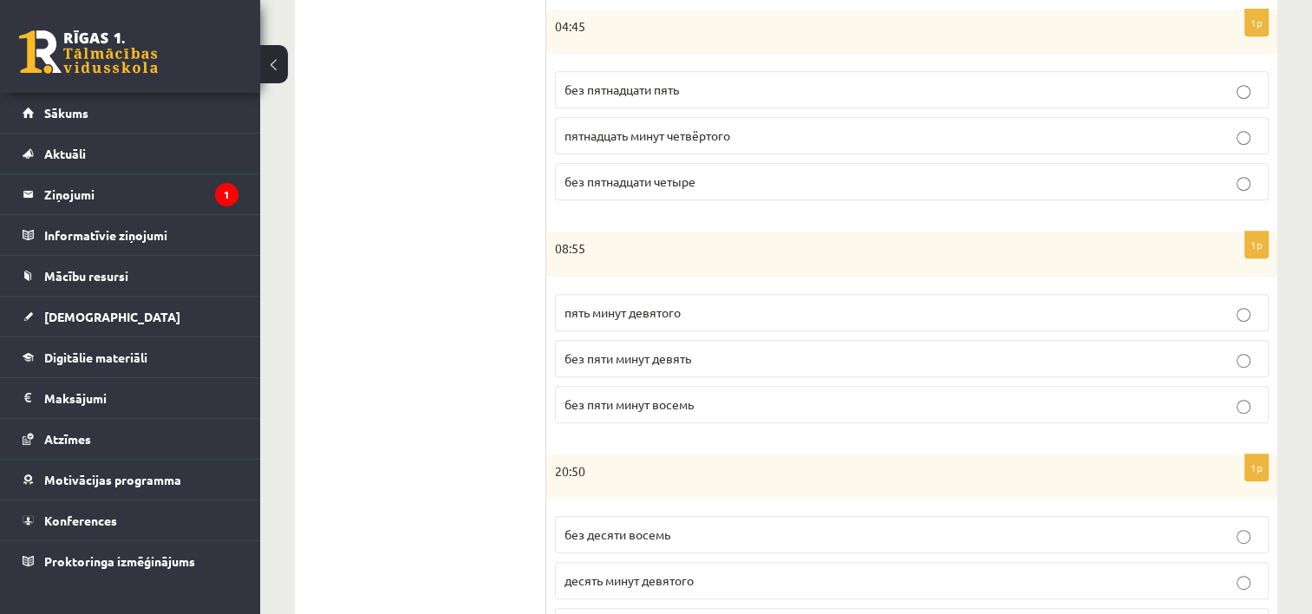
scroll to position [793, 0]
click at [764, 81] on p "без пятнадцати пять" at bounding box center [912, 88] width 695 height 18
click at [665, 352] on span "без пяти минут девять" at bounding box center [628, 357] width 127 height 16
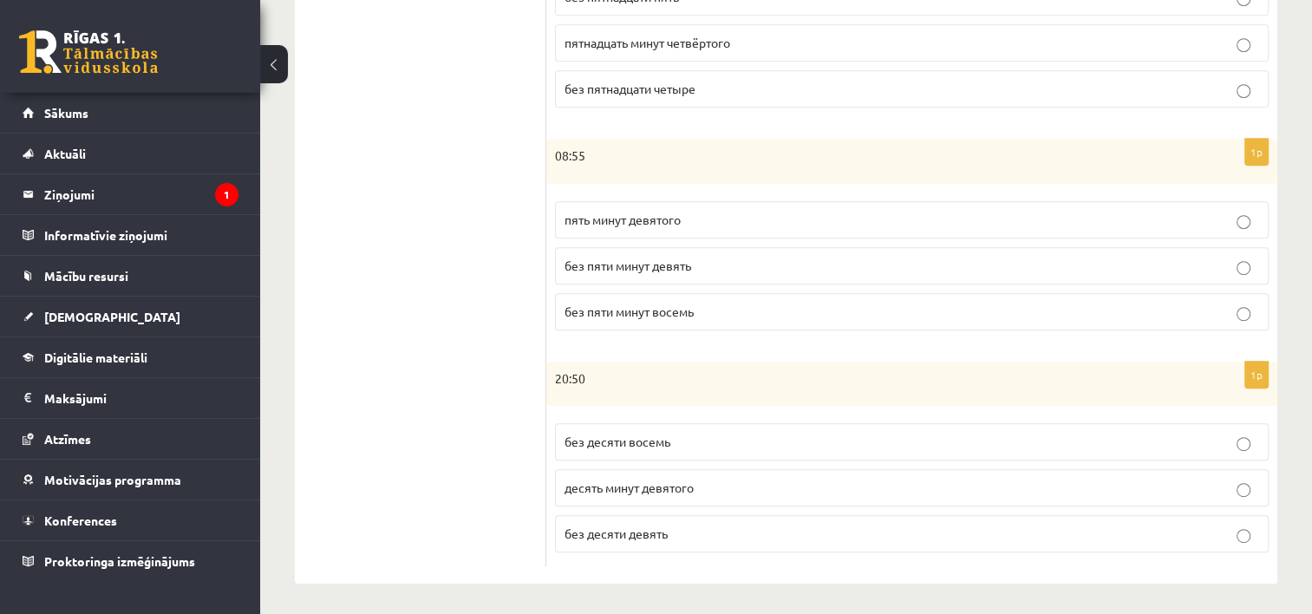
click at [694, 539] on label "без десяти девять" at bounding box center [912, 533] width 714 height 37
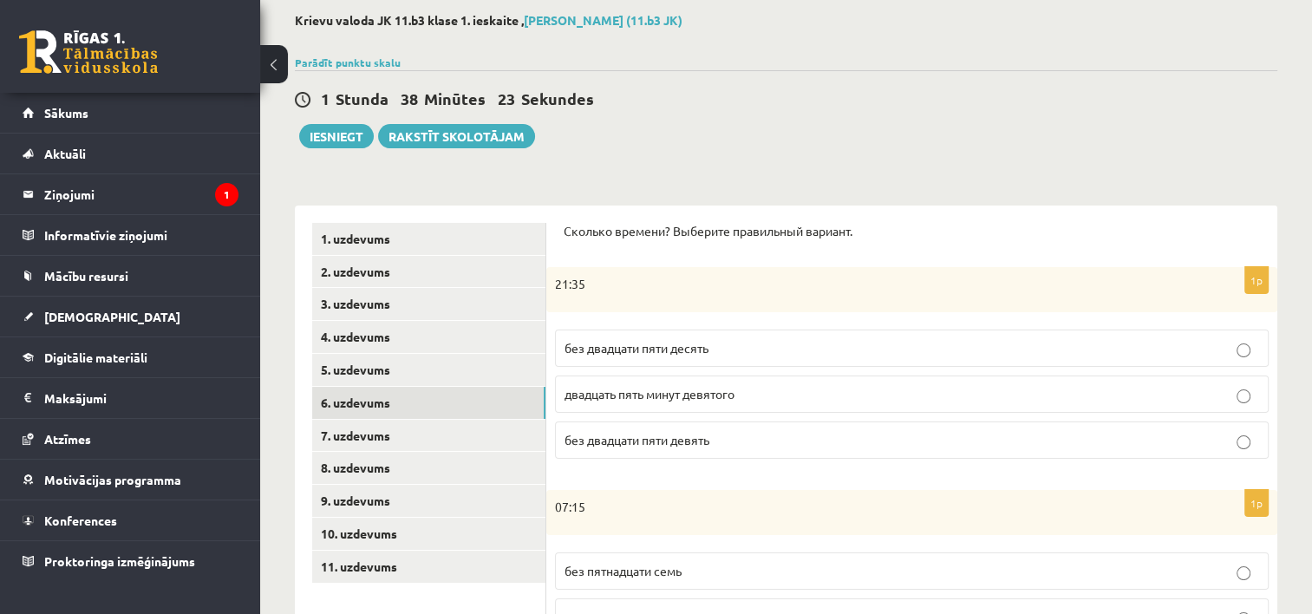
scroll to position [49, 0]
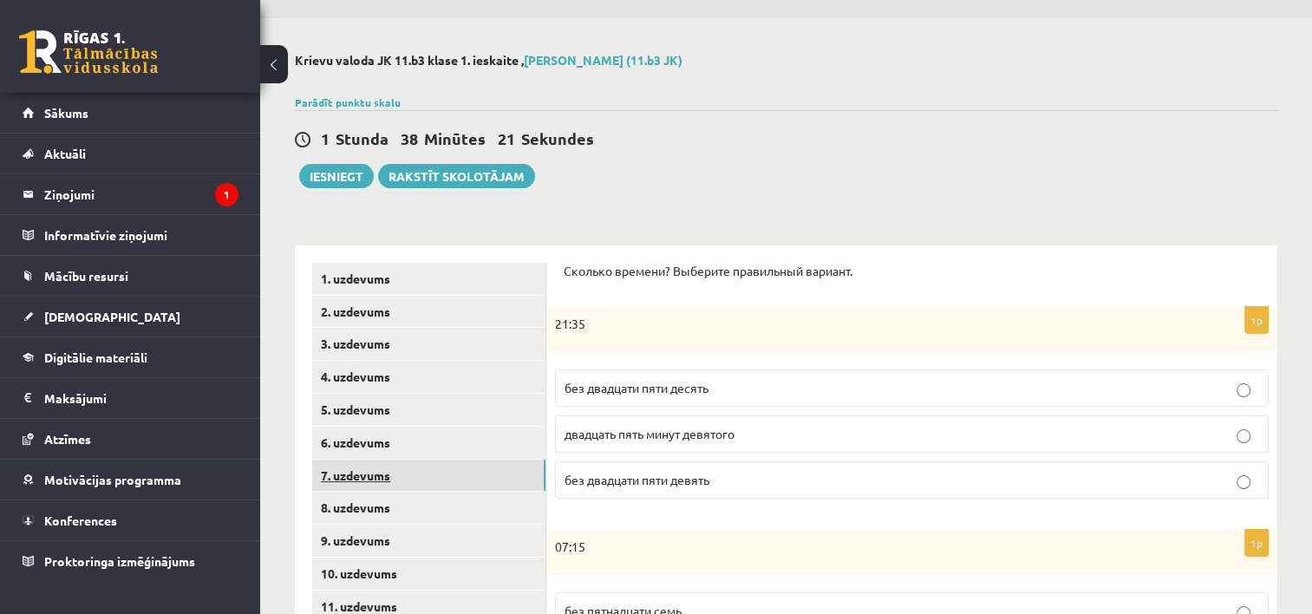
click at [394, 477] on link "7. uzdevums" at bounding box center [428, 476] width 233 height 32
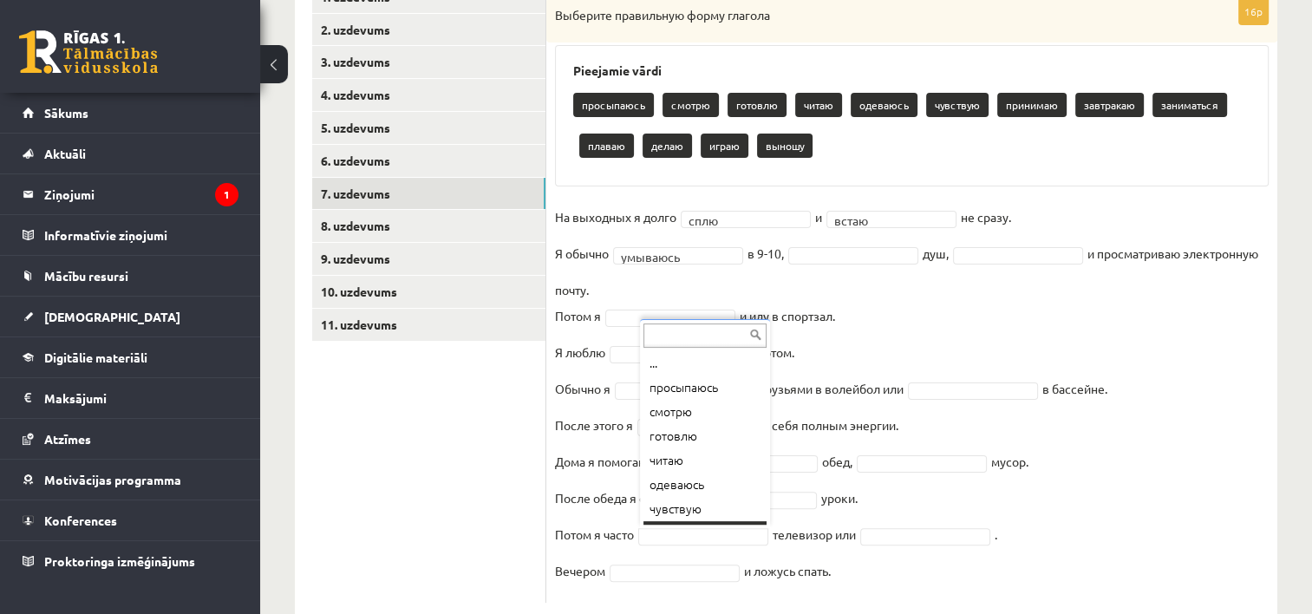
scroll to position [21, 0]
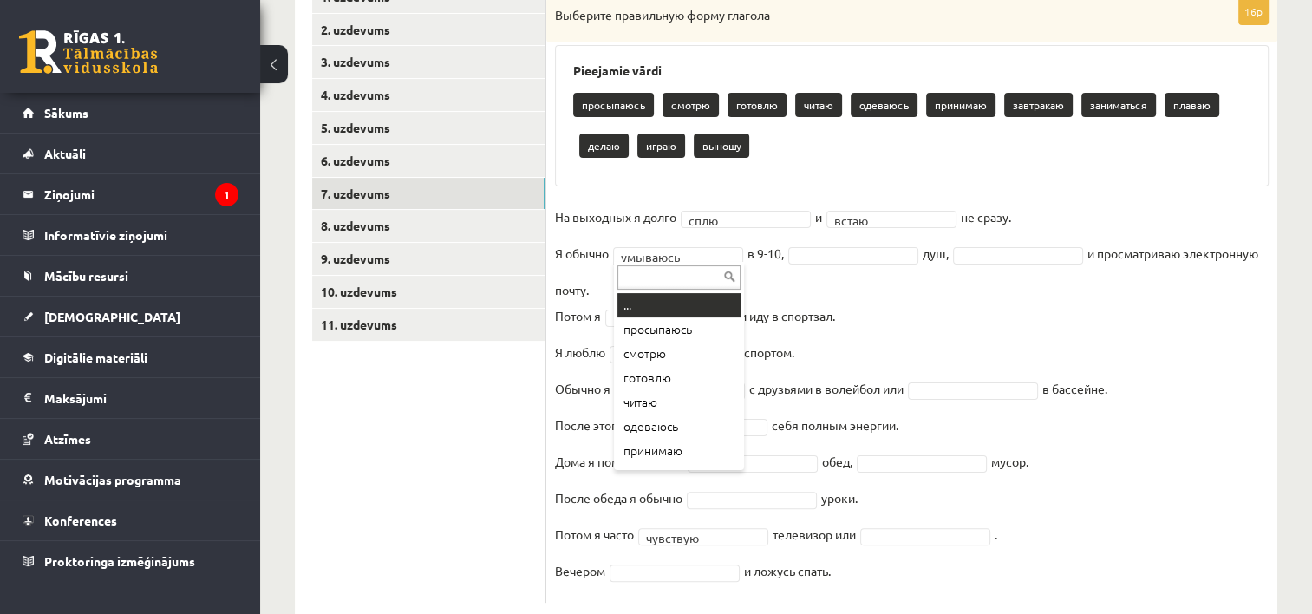
click at [716, 263] on div at bounding box center [679, 276] width 130 height 28
click at [602, 100] on p "просыпаюсь" at bounding box center [613, 105] width 81 height 24
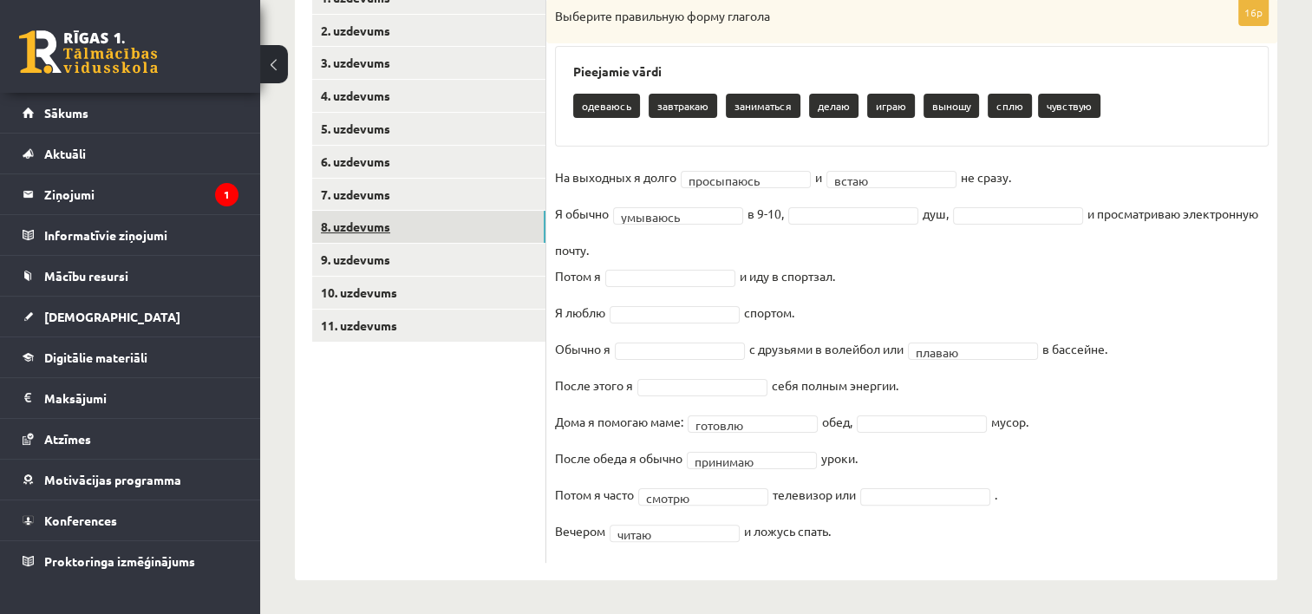
click at [370, 232] on link "8. uzdevums" at bounding box center [428, 227] width 233 height 32
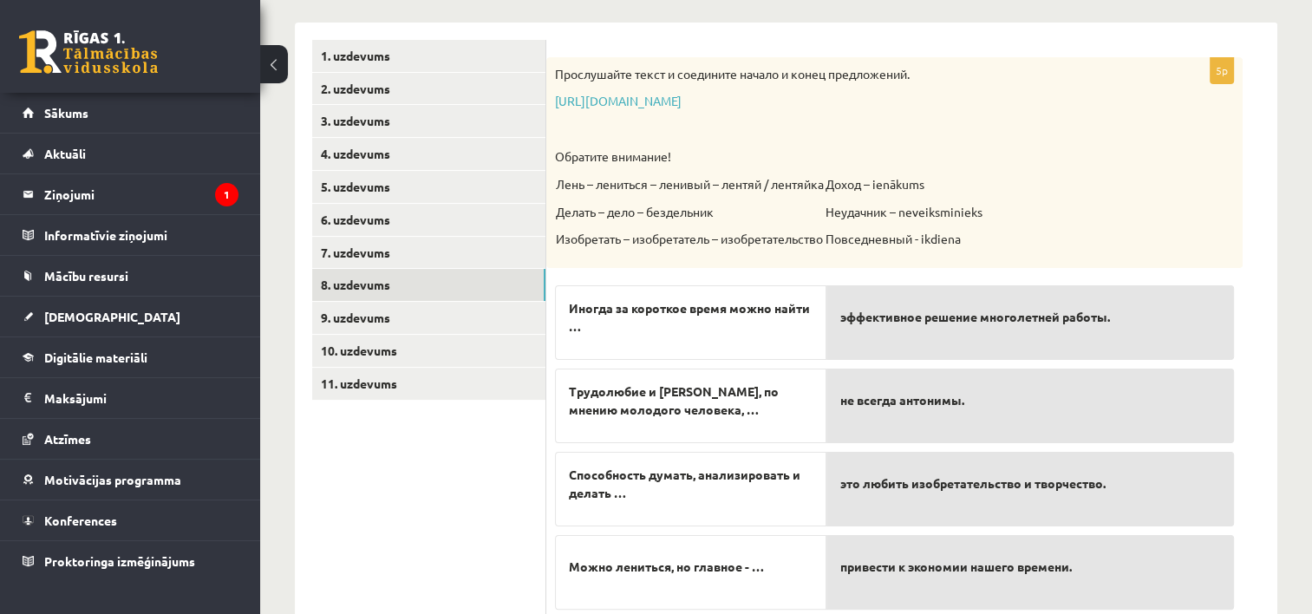
scroll to position [271, 0]
click at [373, 321] on link "9. uzdevums" at bounding box center [428, 319] width 233 height 32
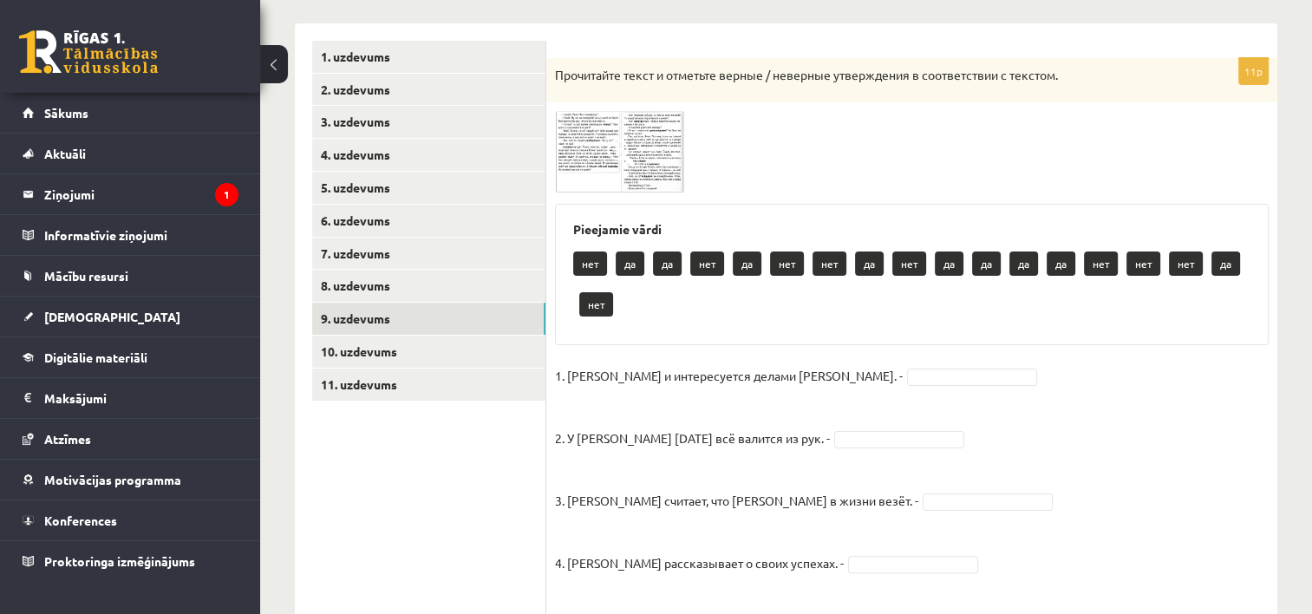
click at [666, 190] on img at bounding box center [620, 152] width 130 height 82
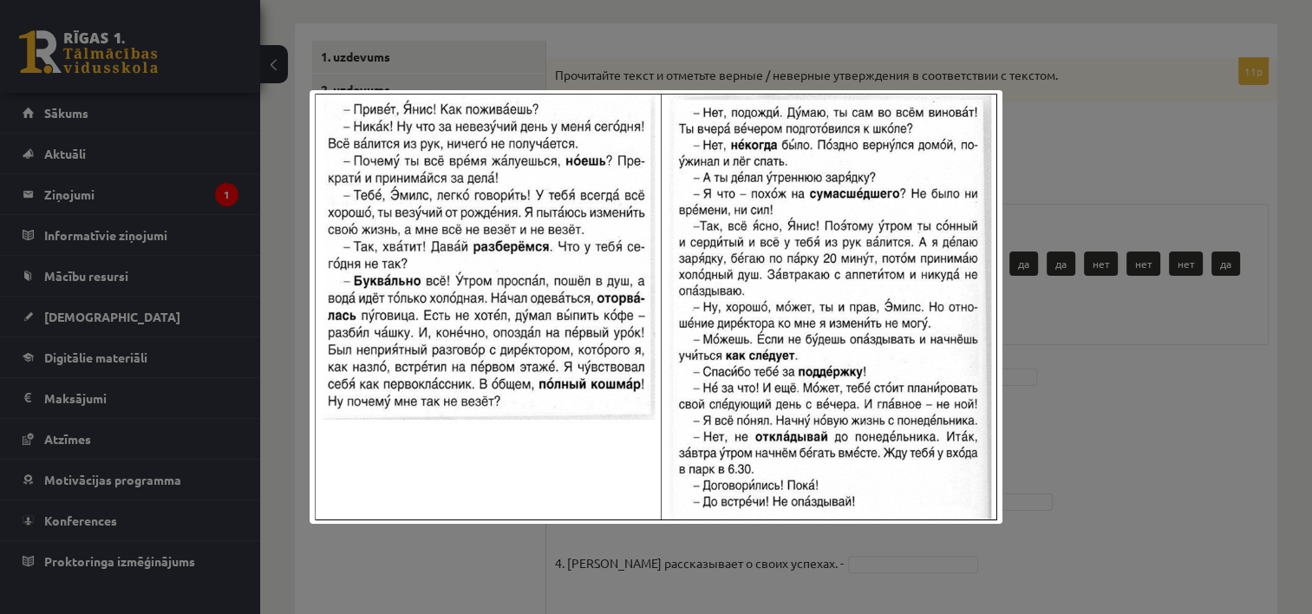
click at [1179, 205] on div at bounding box center [656, 307] width 1312 height 614
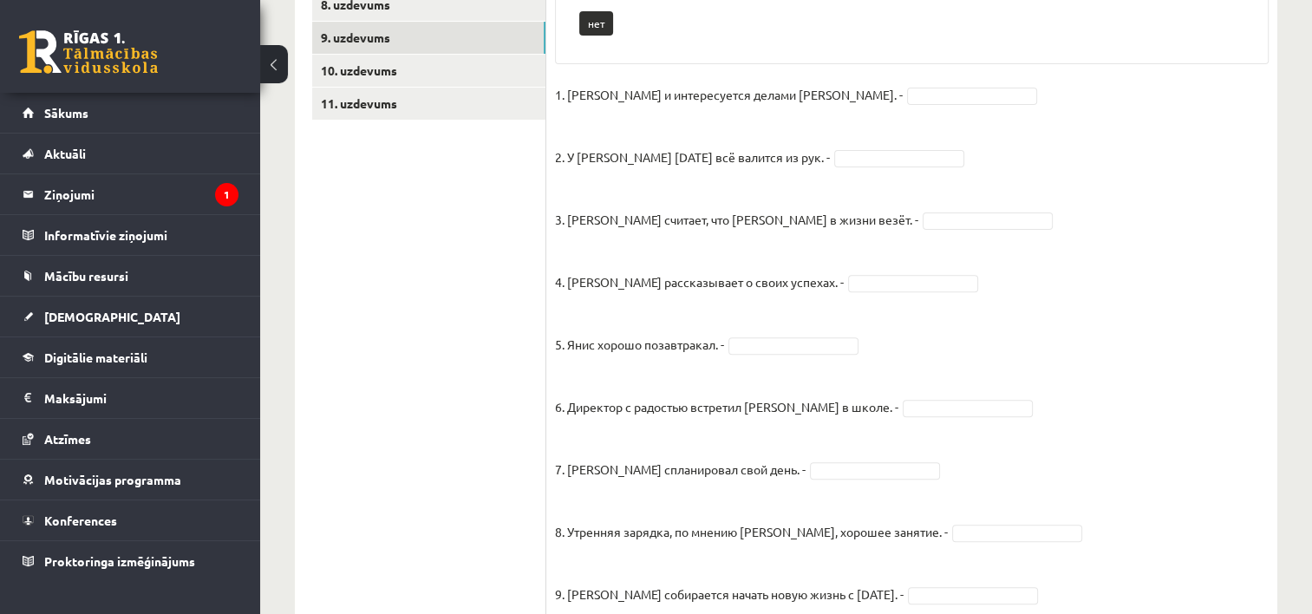
scroll to position [558, 0]
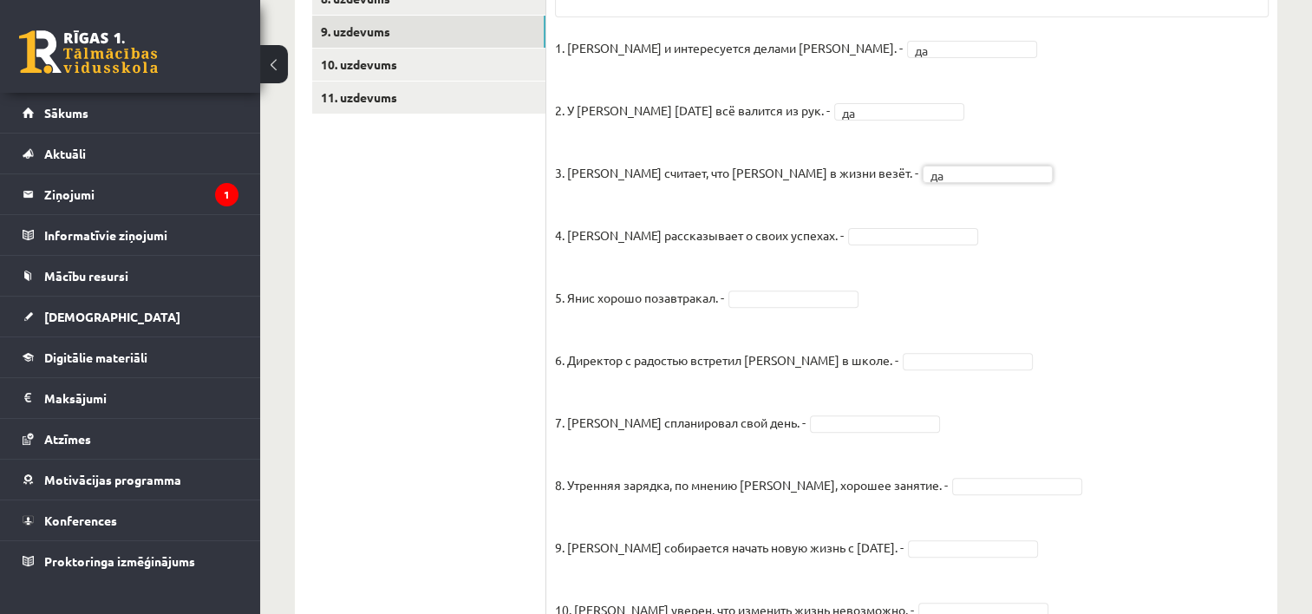
click at [886, 248] on fieldset "1. Эмилс и интересуется делами Яниса. - да ** 2. У Яниса сегодня всё валится из…" at bounding box center [912, 378] width 714 height 687
drag, startPoint x: 891, startPoint y: 240, endPoint x: 892, endPoint y: 353, distance: 112.7
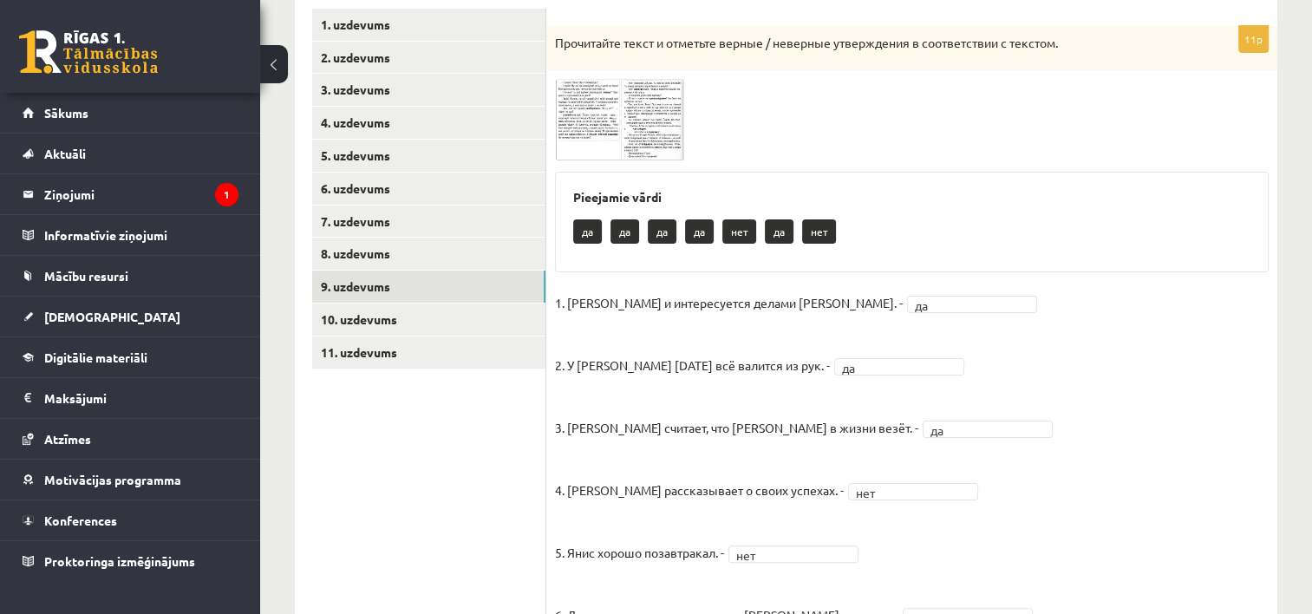
scroll to position [301, 0]
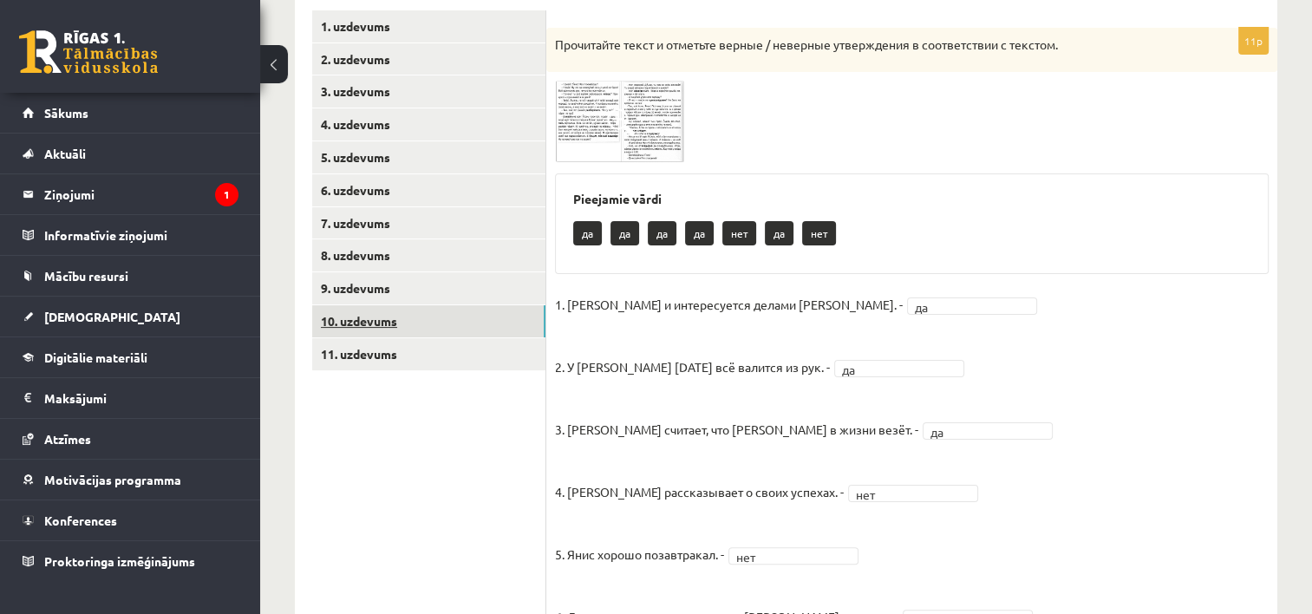
click at [378, 327] on link "10. uzdevums" at bounding box center [428, 321] width 233 height 32
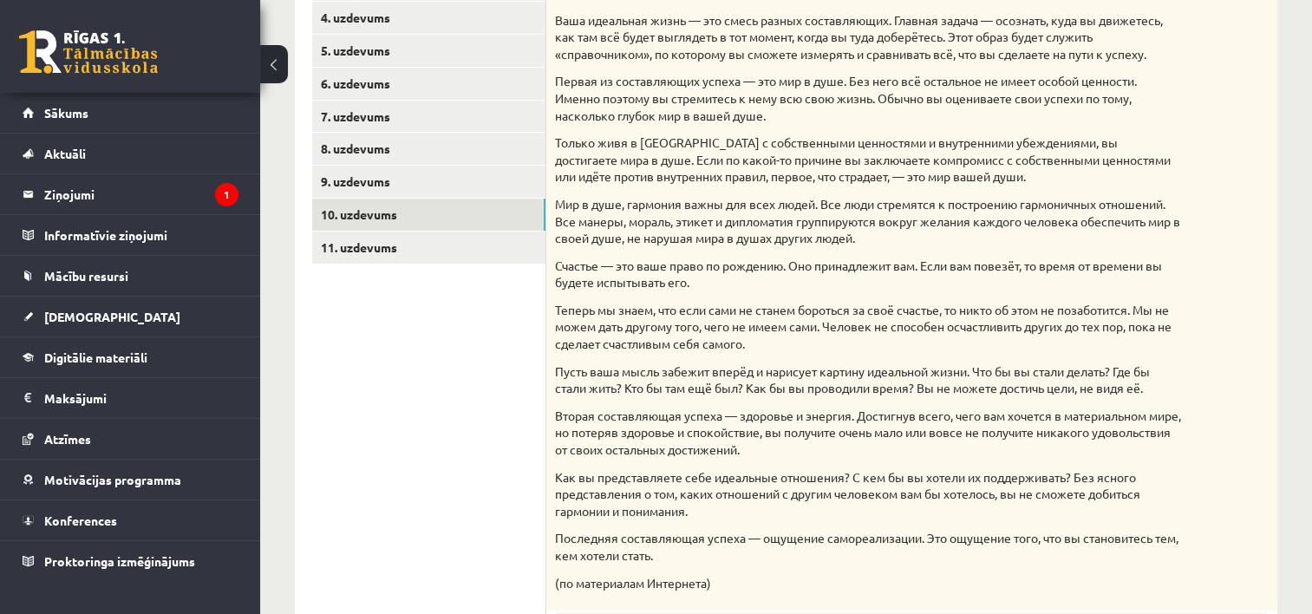
scroll to position [290, 0]
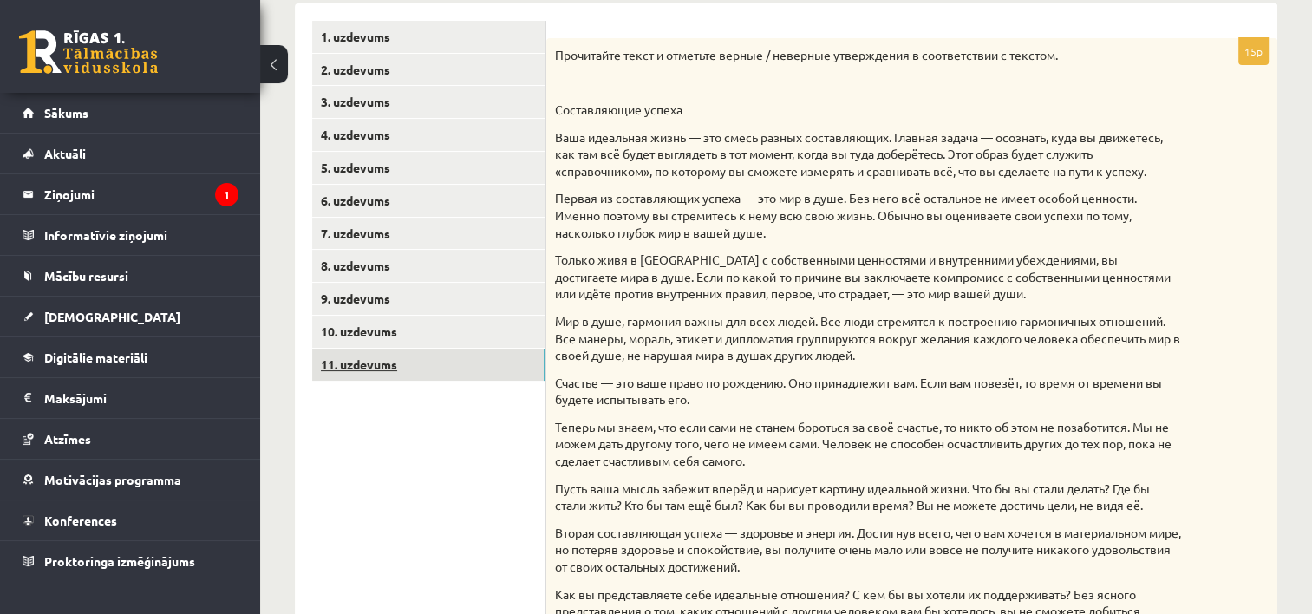
click at [364, 369] on link "11. uzdevums" at bounding box center [428, 365] width 233 height 32
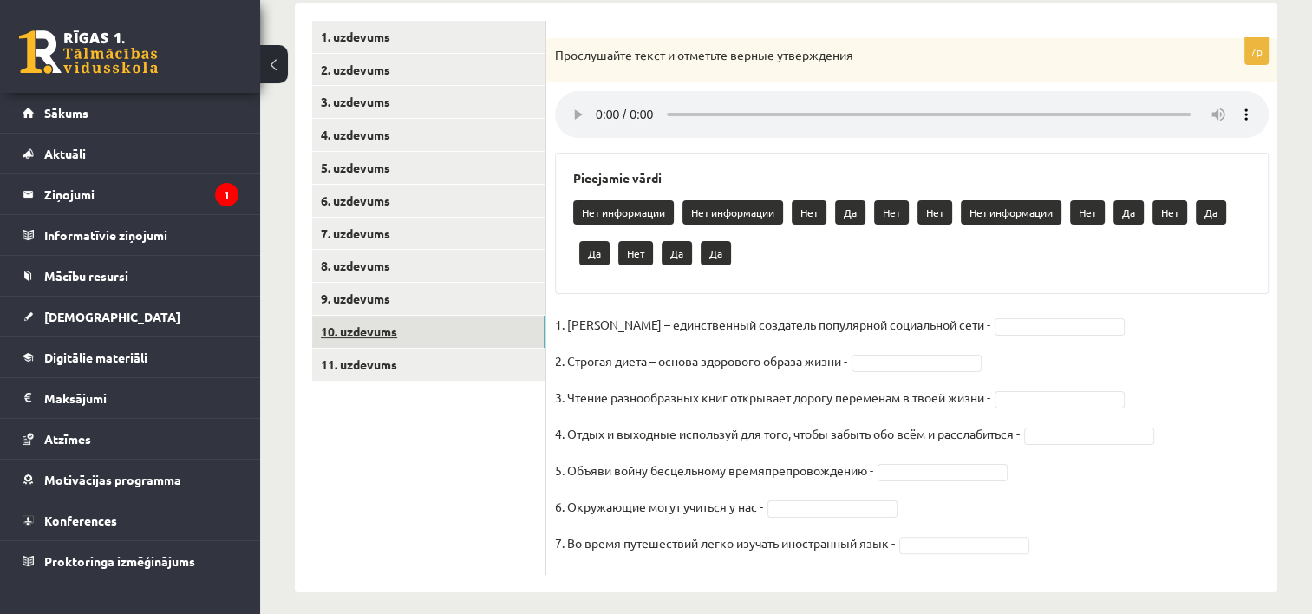
click at [380, 336] on link "10. uzdevums" at bounding box center [428, 332] width 233 height 32
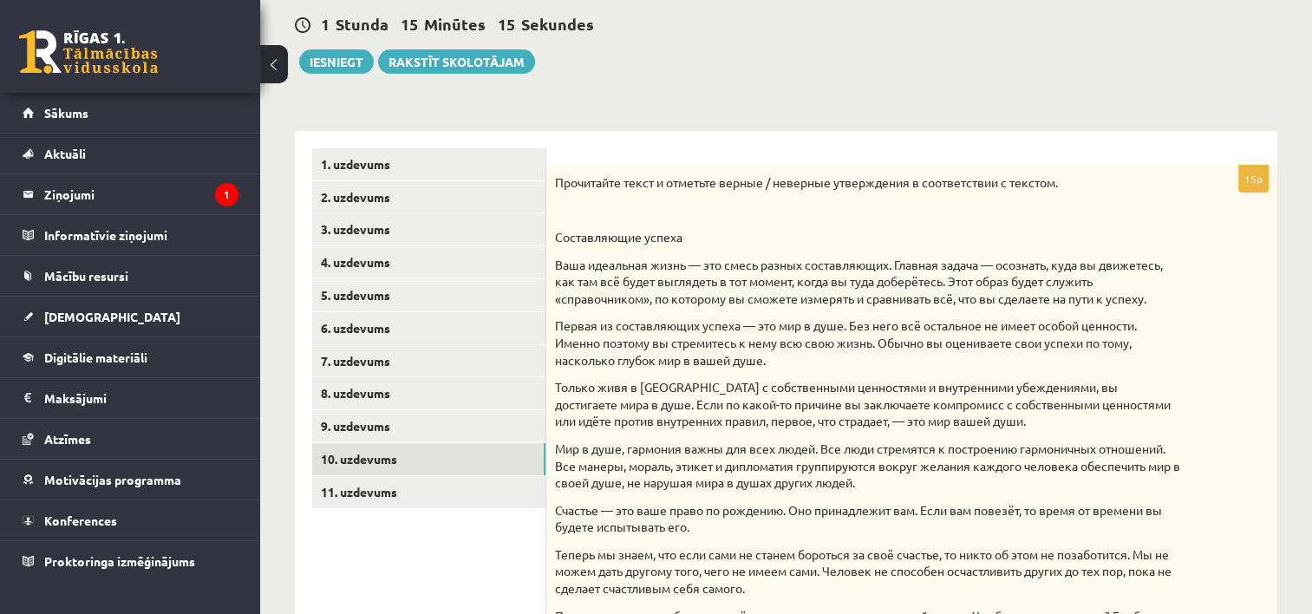
scroll to position [180, 0]
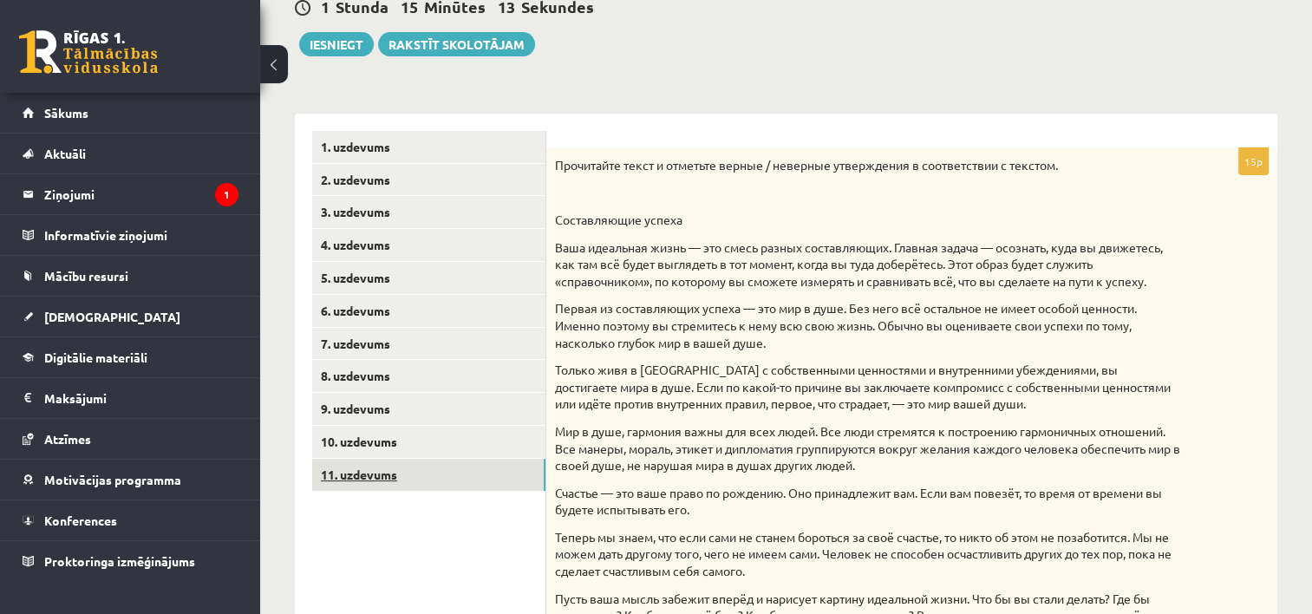
click at [394, 482] on link "11. uzdevums" at bounding box center [428, 475] width 233 height 32
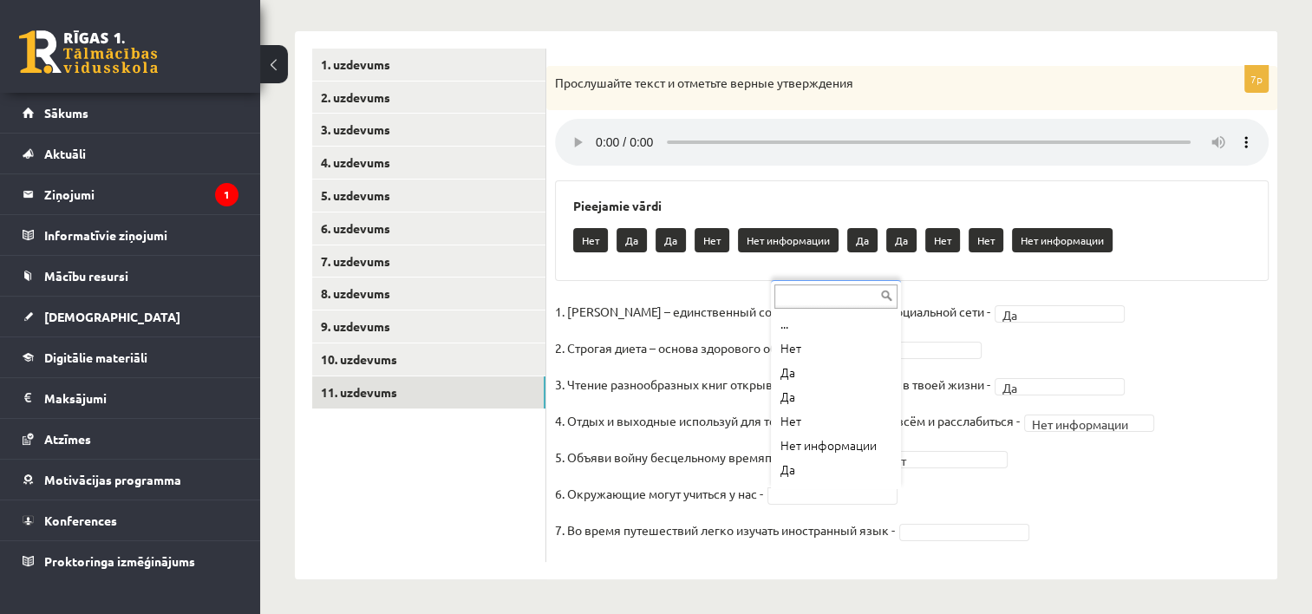
scroll to position [21, 0]
drag, startPoint x: 878, startPoint y: 458, endPoint x: 857, endPoint y: 475, distance: 27.1
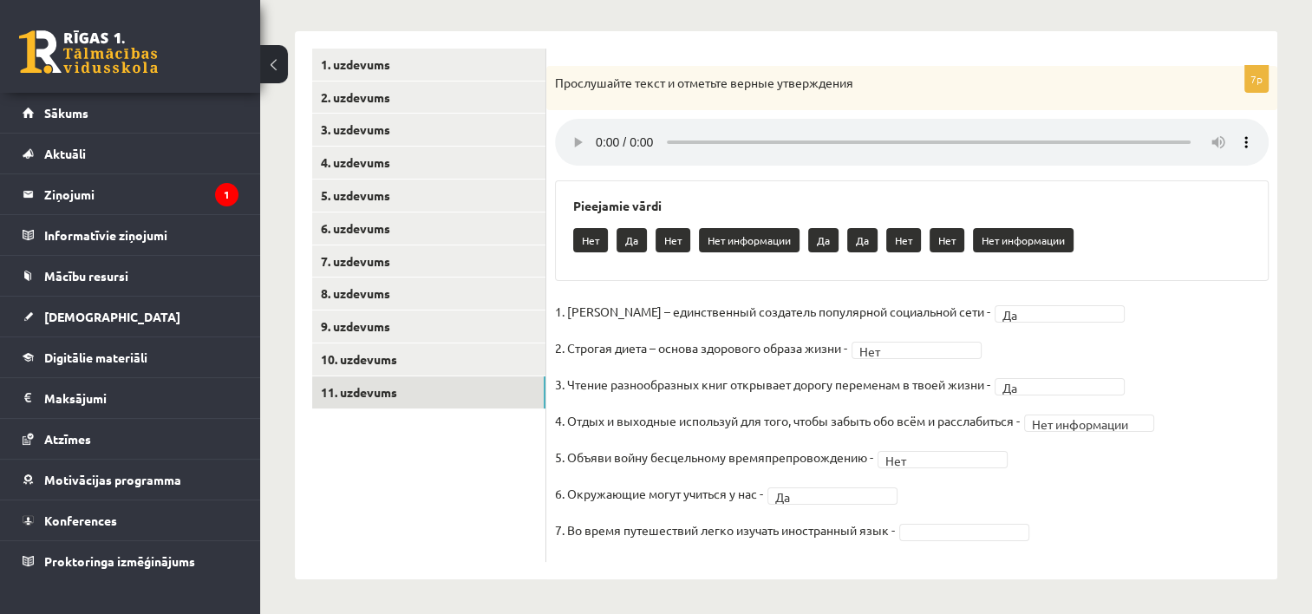
click at [857, 475] on fieldset "**********" at bounding box center [912, 425] width 714 height 255
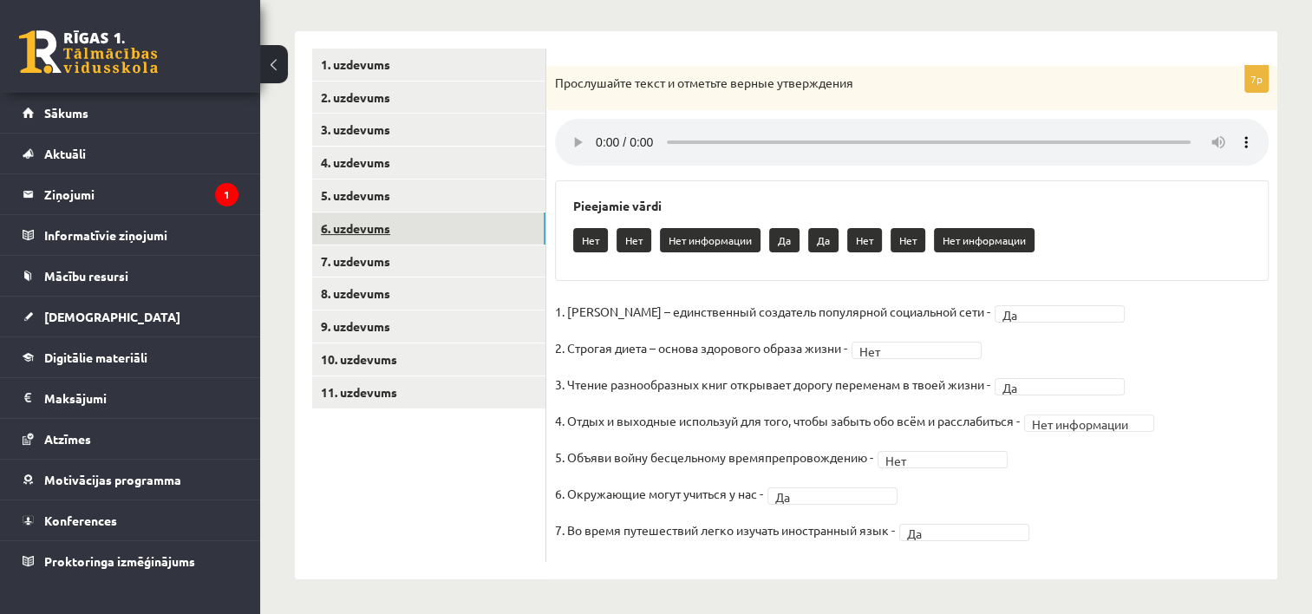
click at [382, 232] on link "6. uzdevums" at bounding box center [428, 228] width 233 height 32
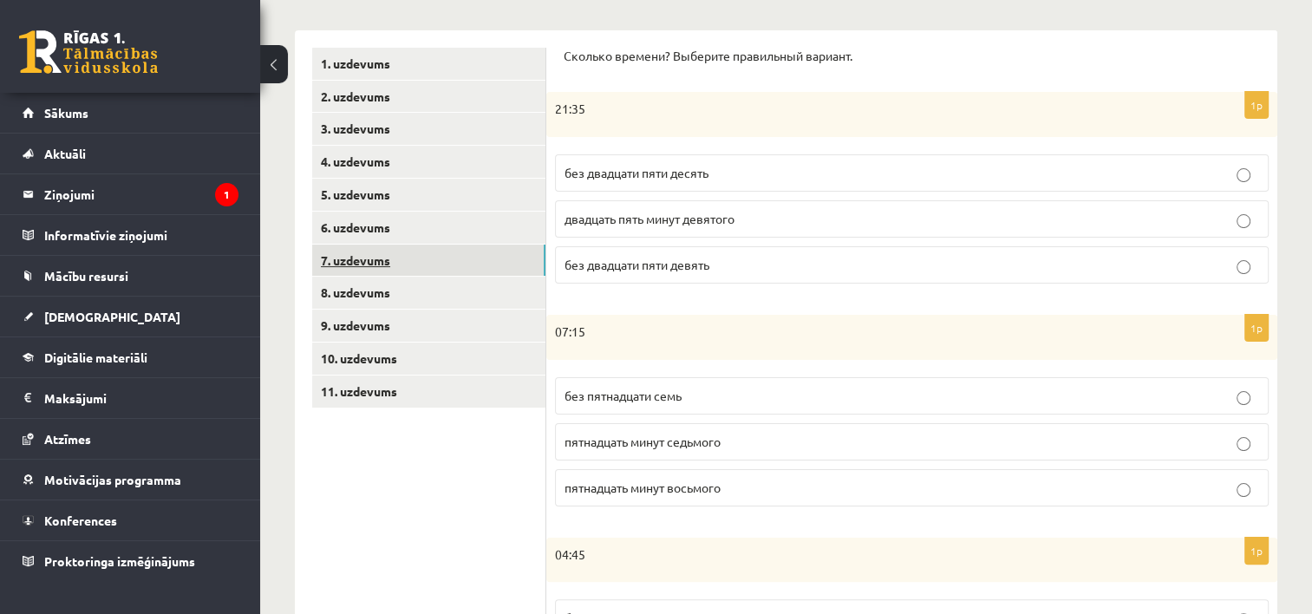
click at [375, 257] on link "7. uzdevums" at bounding box center [428, 261] width 233 height 32
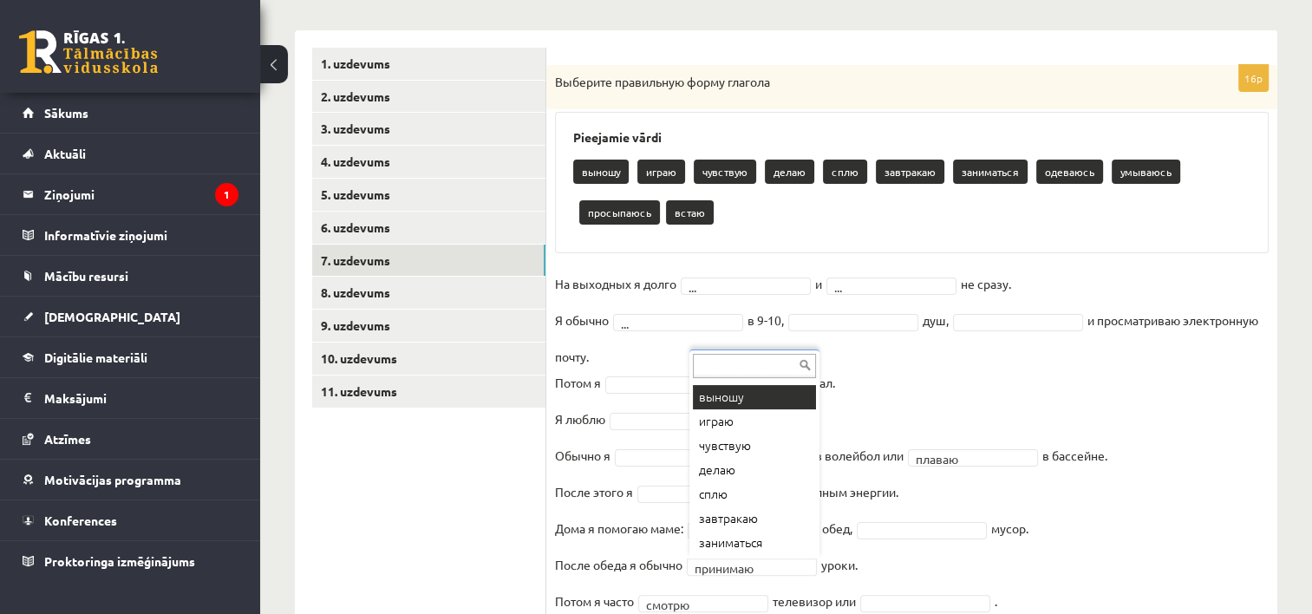
scroll to position [0, 0]
drag, startPoint x: 808, startPoint y: 568, endPoint x: 790, endPoint y: 398, distance: 170.9
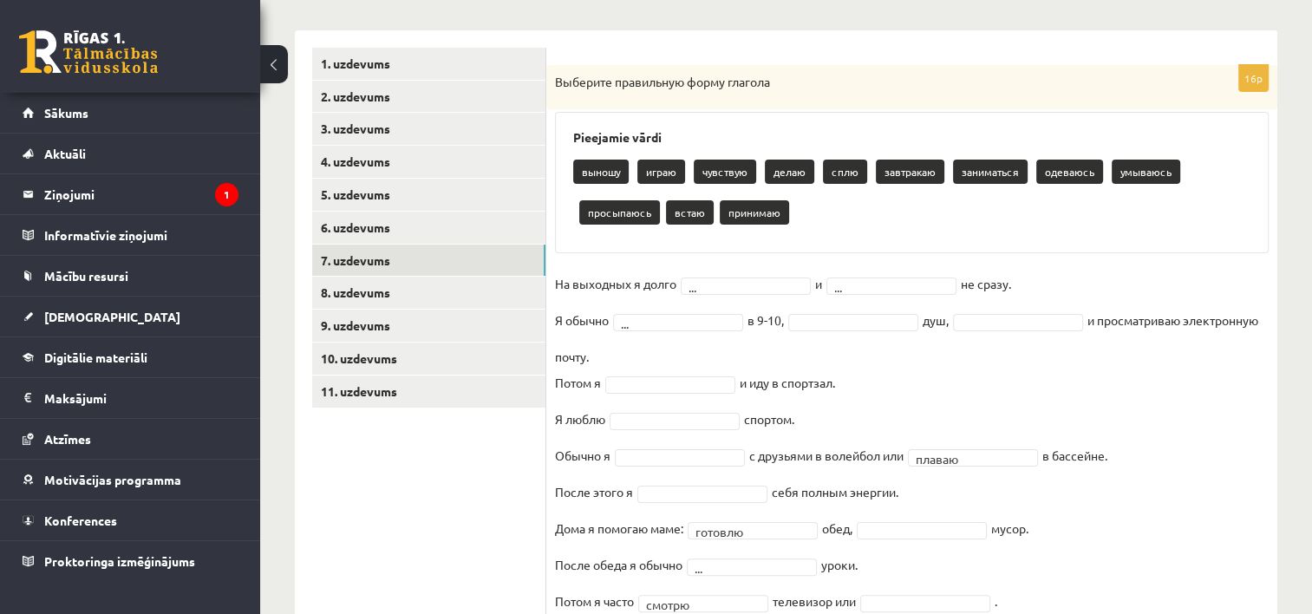
click at [790, 398] on fieldset "На выходных я долго ... и ... не сразу. Я обычно ... в 9-10, душ, и просматрива…" at bounding box center [912, 466] width 714 height 390
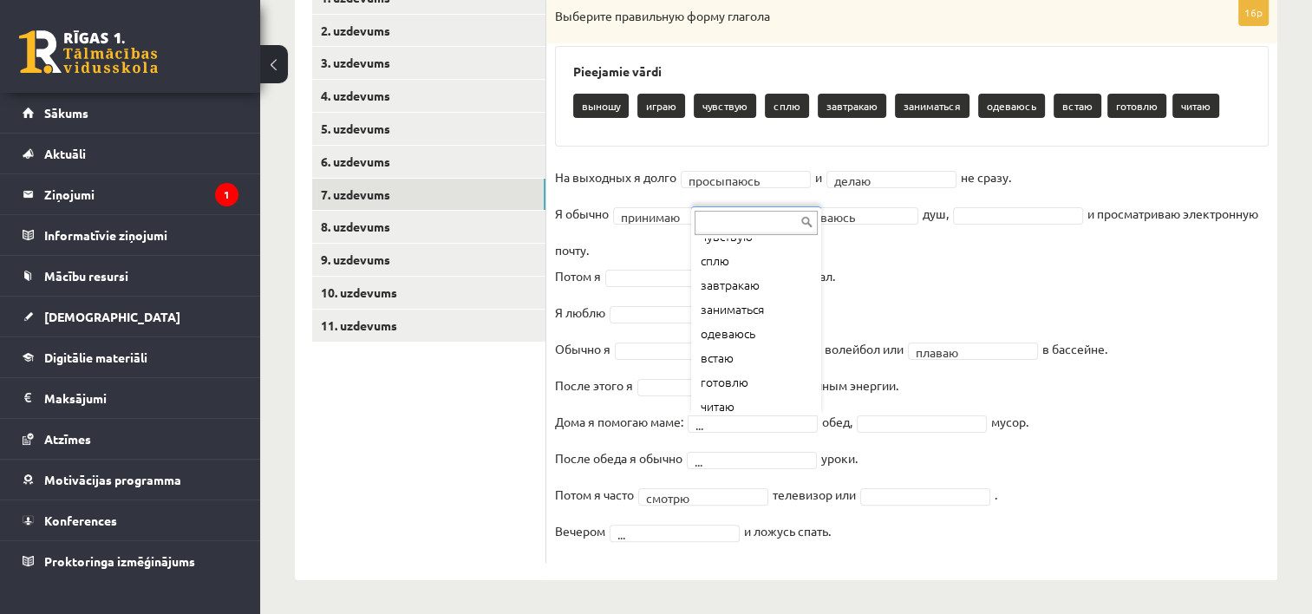
scroll to position [94, 0]
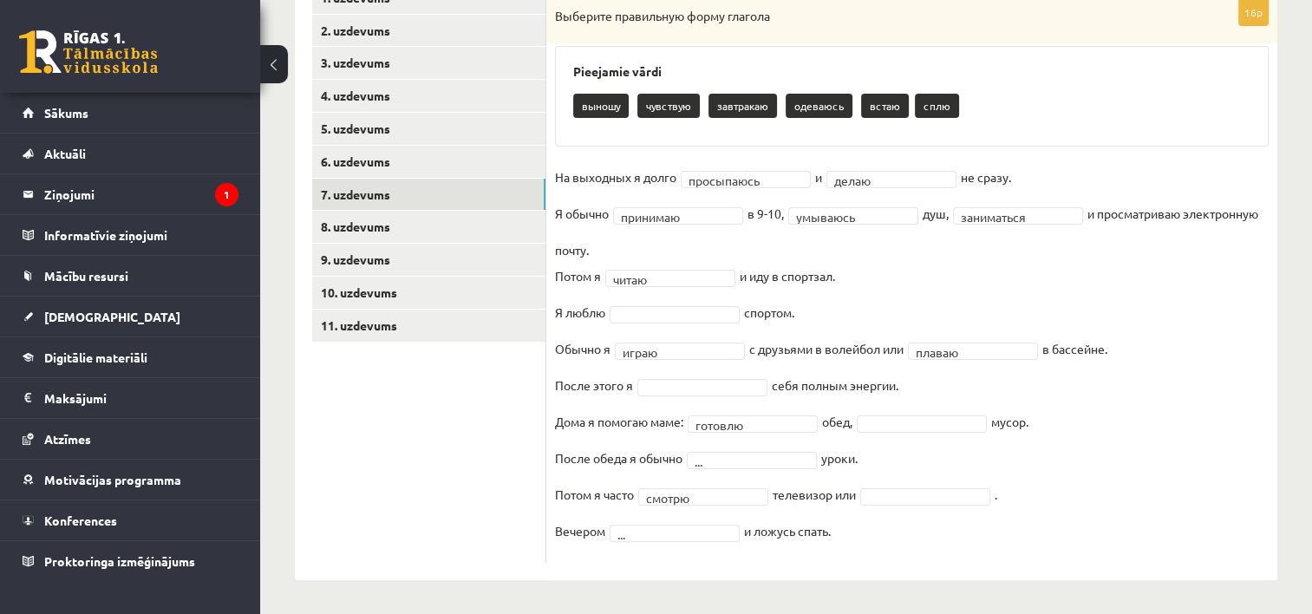
click at [680, 303] on fieldset "**********" at bounding box center [912, 359] width 714 height 390
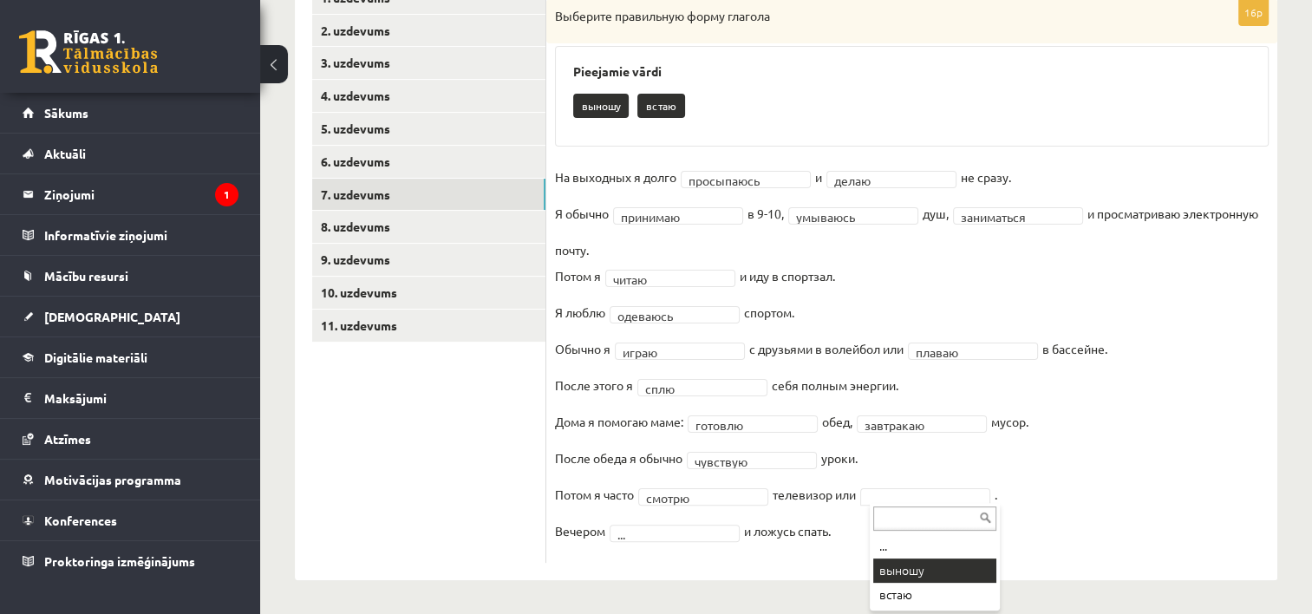
drag, startPoint x: 891, startPoint y: 562, endPoint x: 887, endPoint y: 572, distance: 11.3
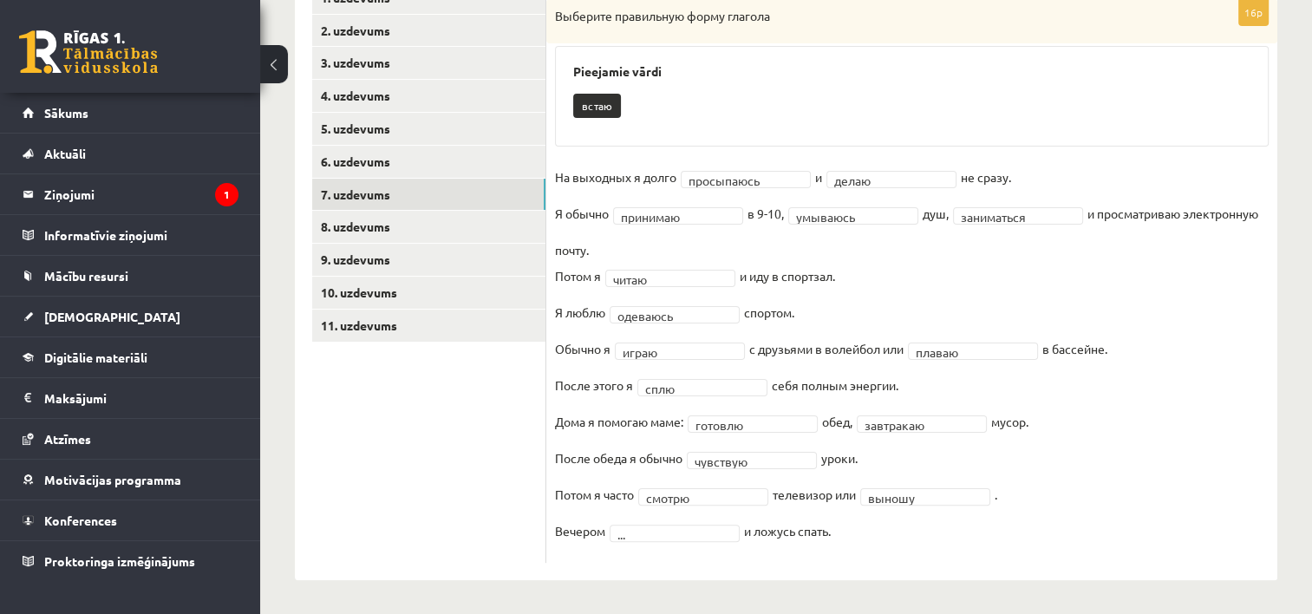
click at [887, 572] on div "**********" at bounding box center [911, 272] width 731 height 616
click at [724, 541] on fieldset "**********" at bounding box center [912, 359] width 714 height 390
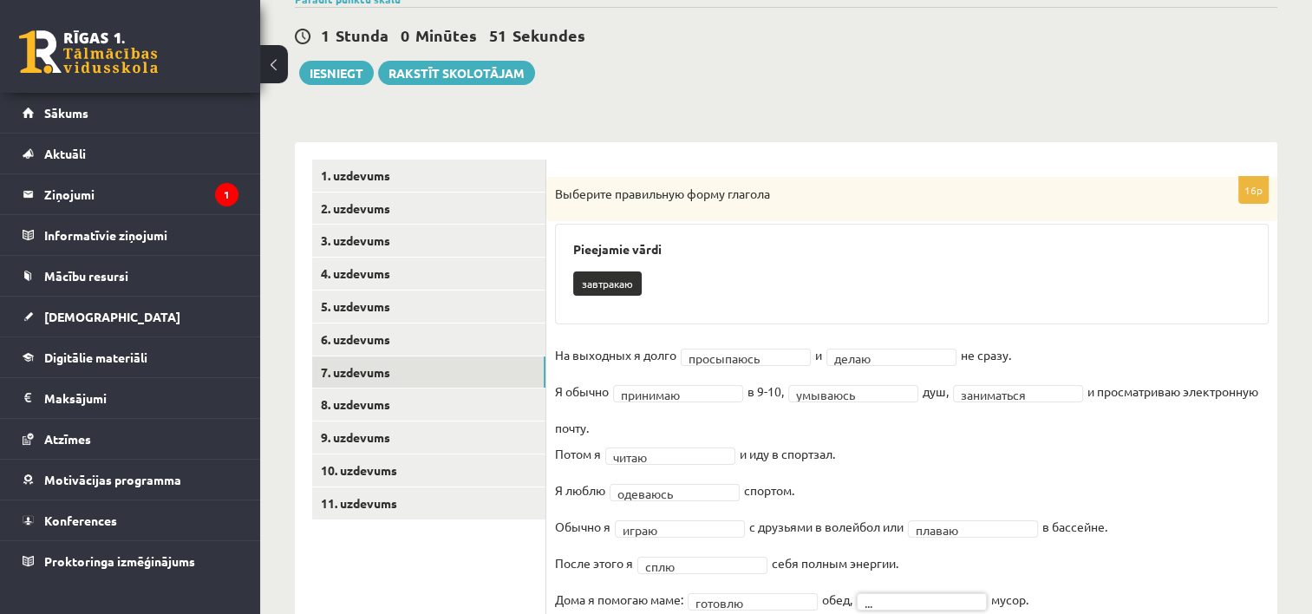
scroll to position [150, 0]
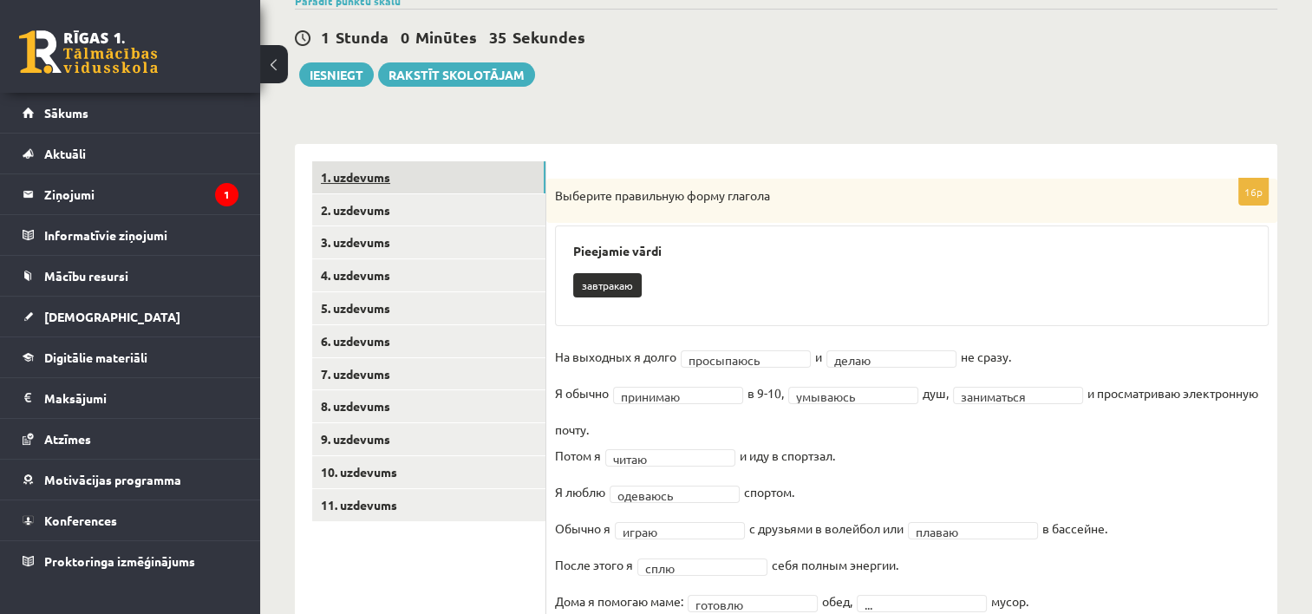
click at [369, 180] on link "1. uzdevums" at bounding box center [428, 177] width 233 height 32
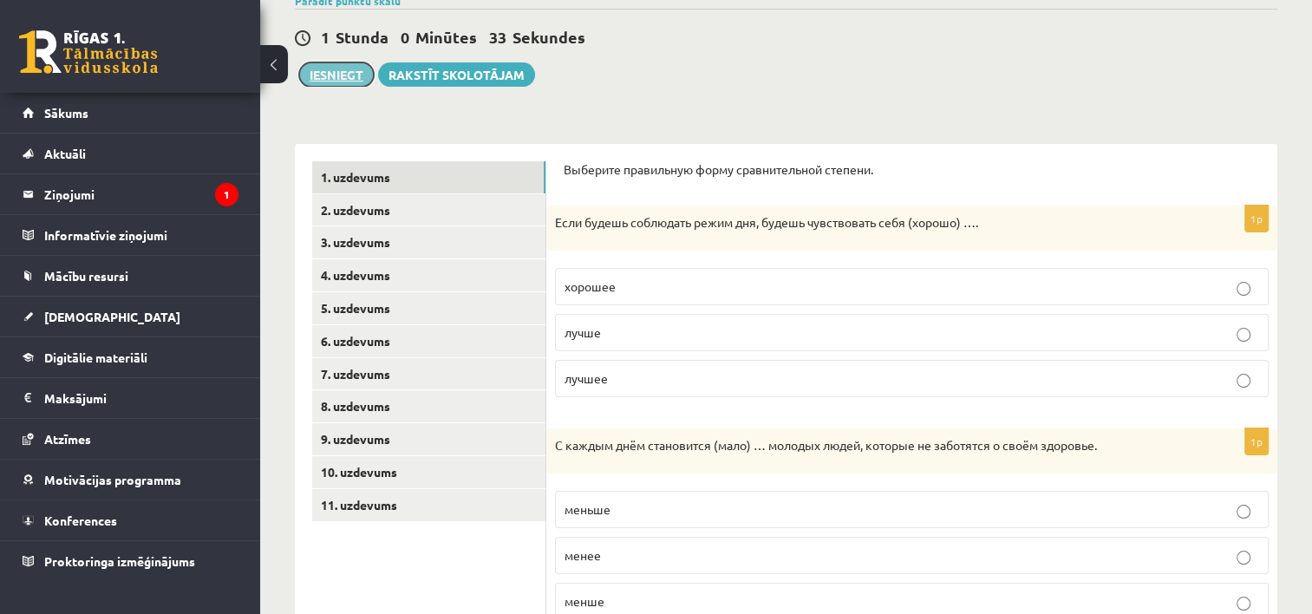
click at [349, 80] on button "Iesniegt" at bounding box center [336, 74] width 75 height 24
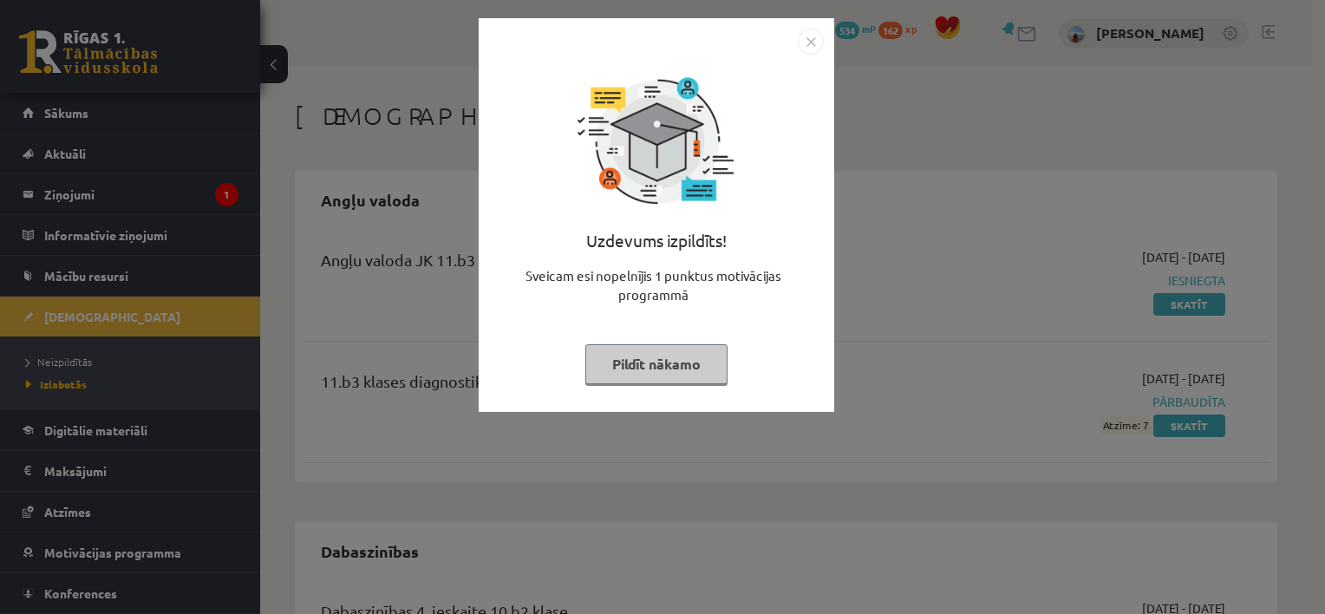
click at [810, 42] on img "Close" at bounding box center [811, 42] width 26 height 26
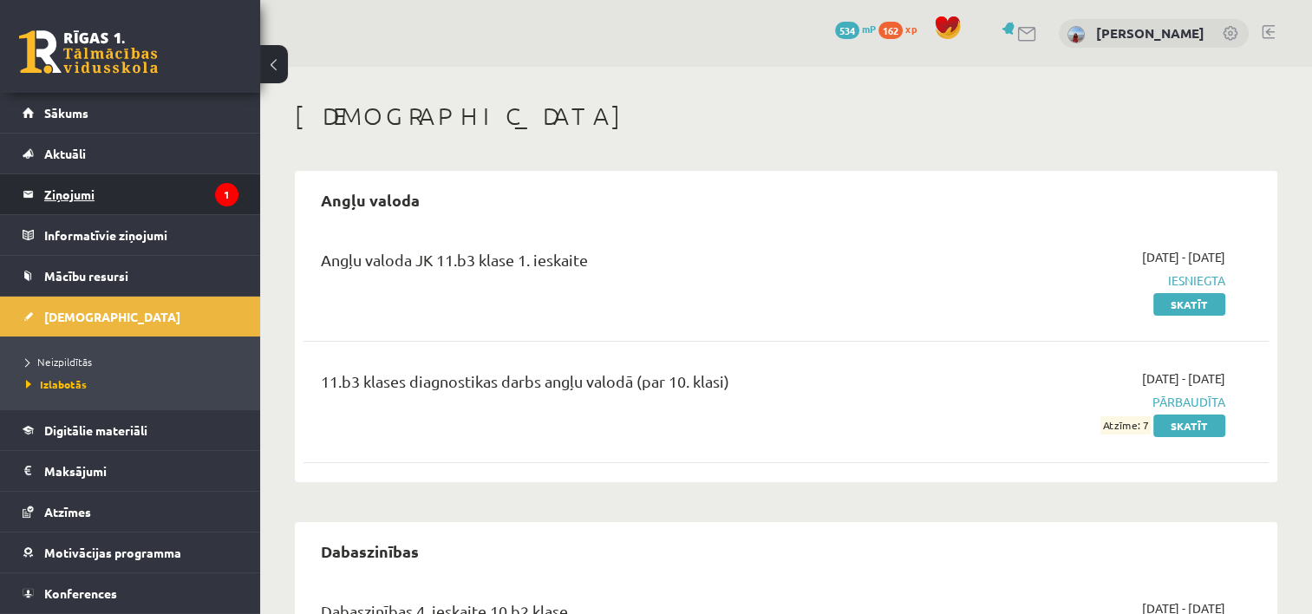
click at [194, 197] on legend "Ziņojumi 1" at bounding box center [141, 194] width 194 height 40
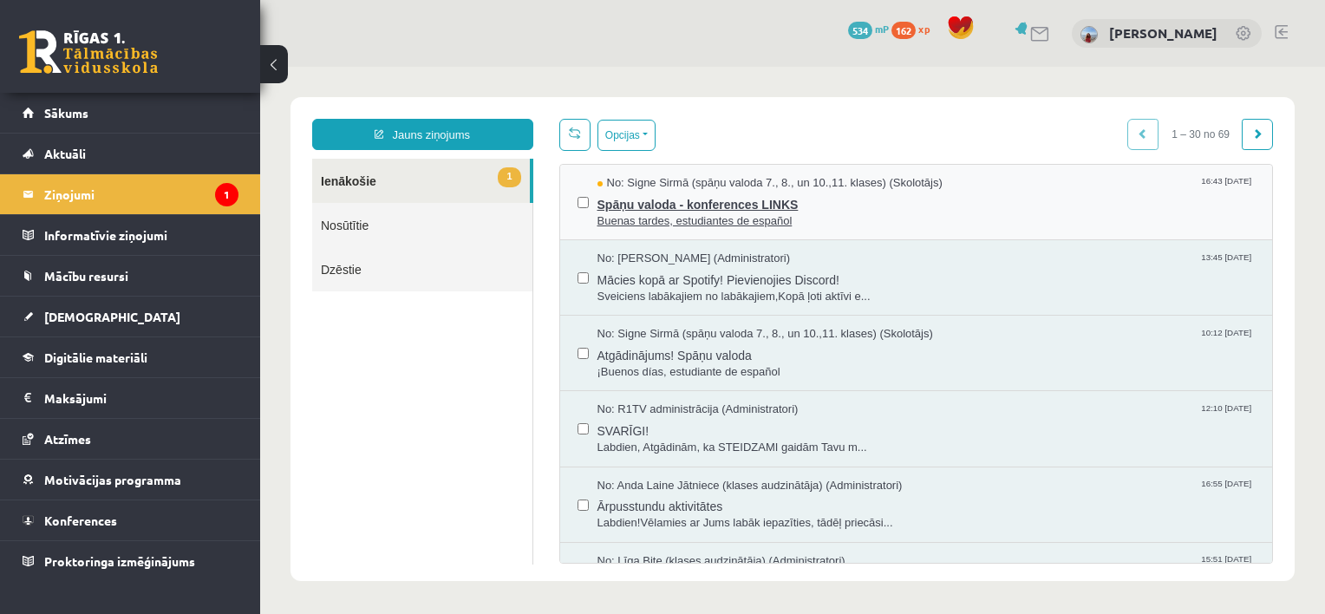
click at [732, 218] on span "Buenas tardes, estudiantes de español" at bounding box center [926, 221] width 658 height 16
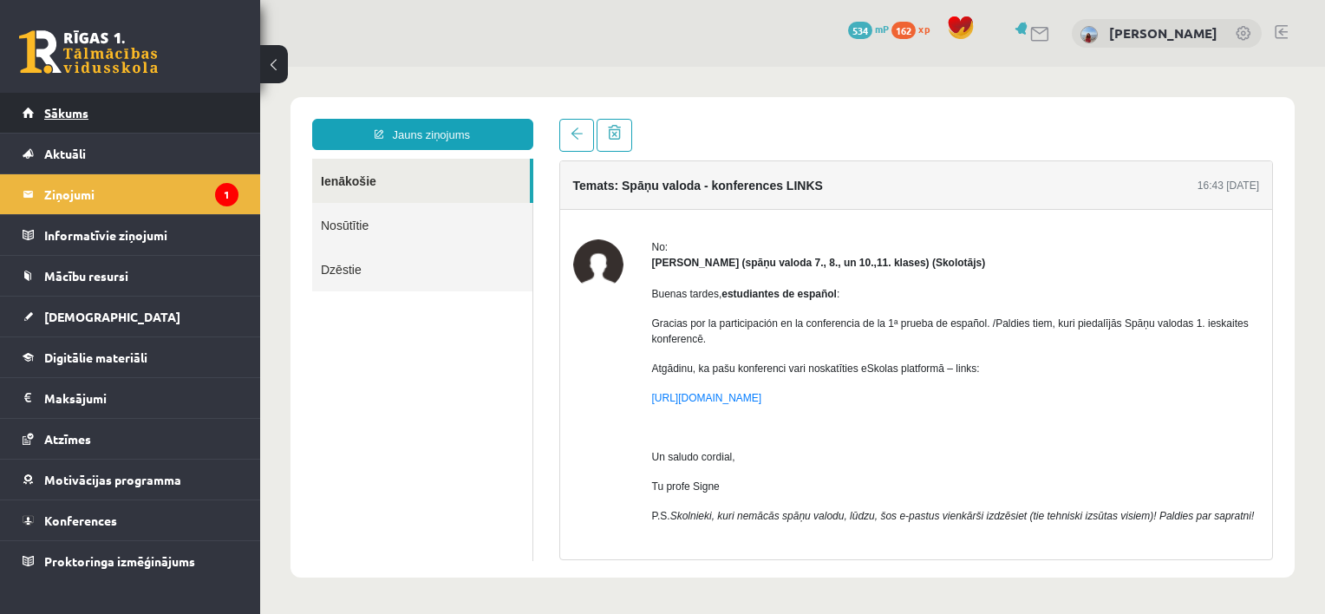
click at [105, 114] on link "Sākums" at bounding box center [131, 113] width 216 height 40
